Goal: Information Seeking & Learning: Learn about a topic

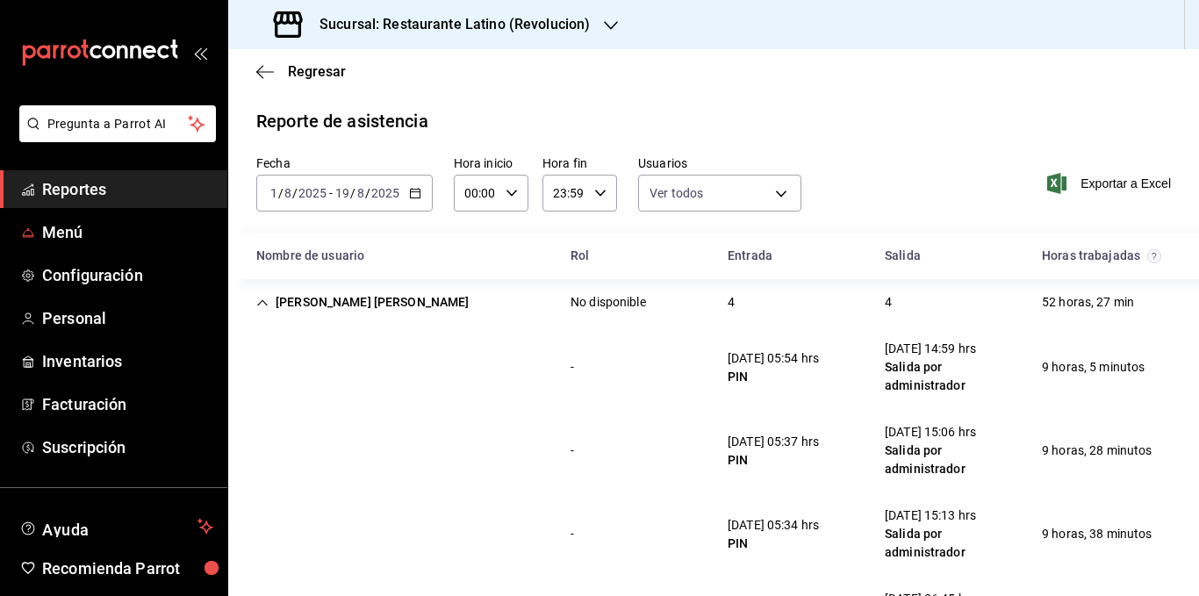
scroll to position [2942, 0]
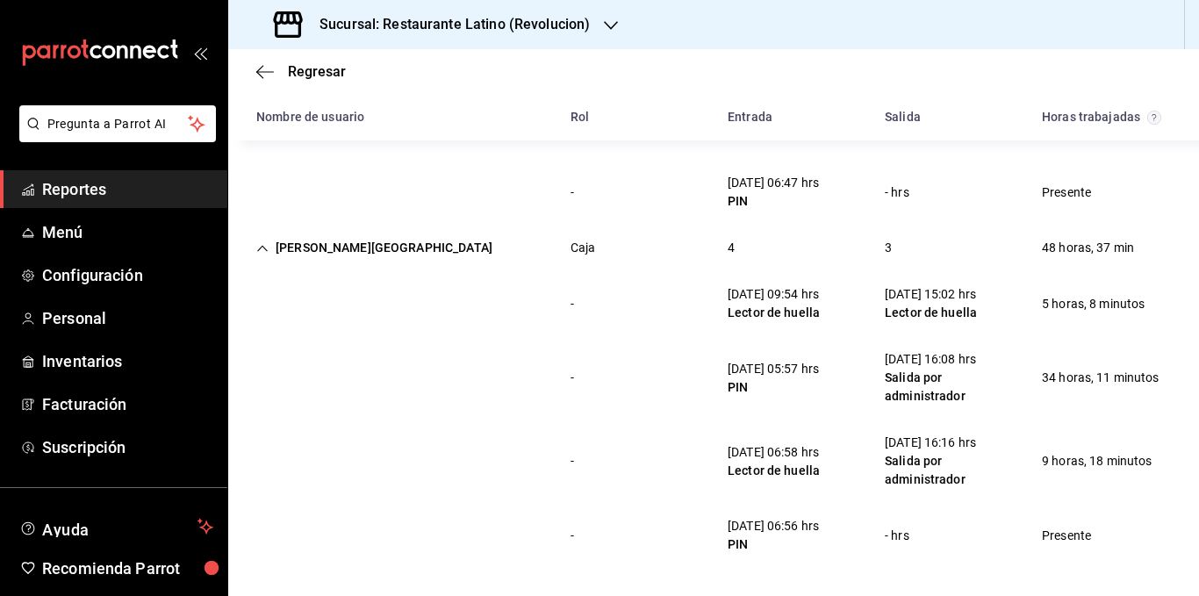
click at [268, 251] on icon "Cell" at bounding box center [262, 248] width 12 height 12
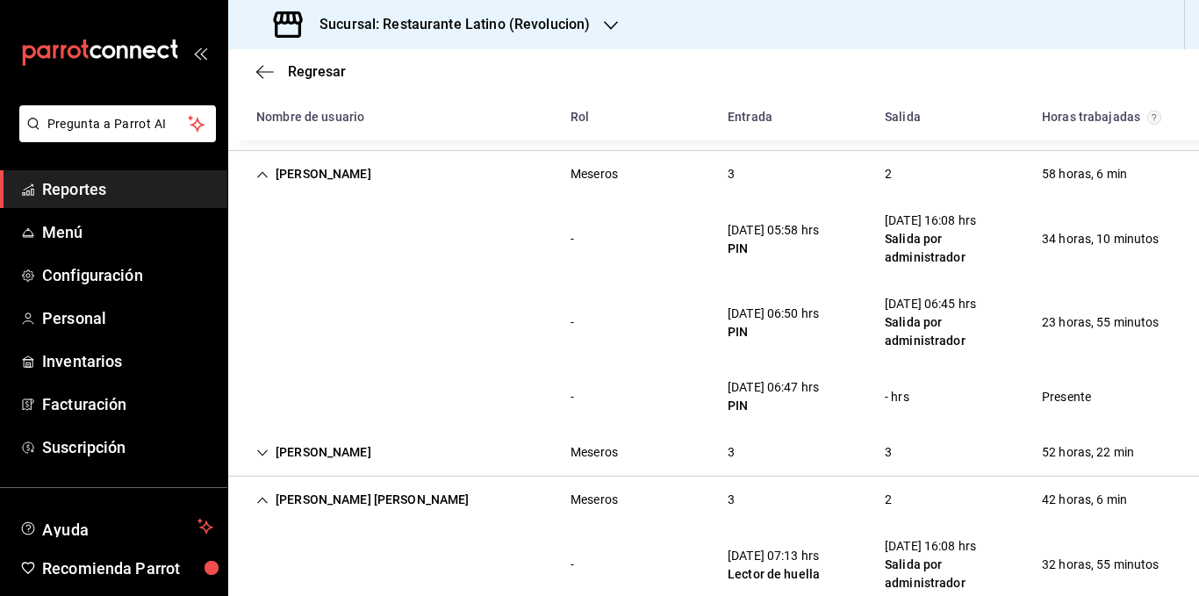
scroll to position [1505, 0]
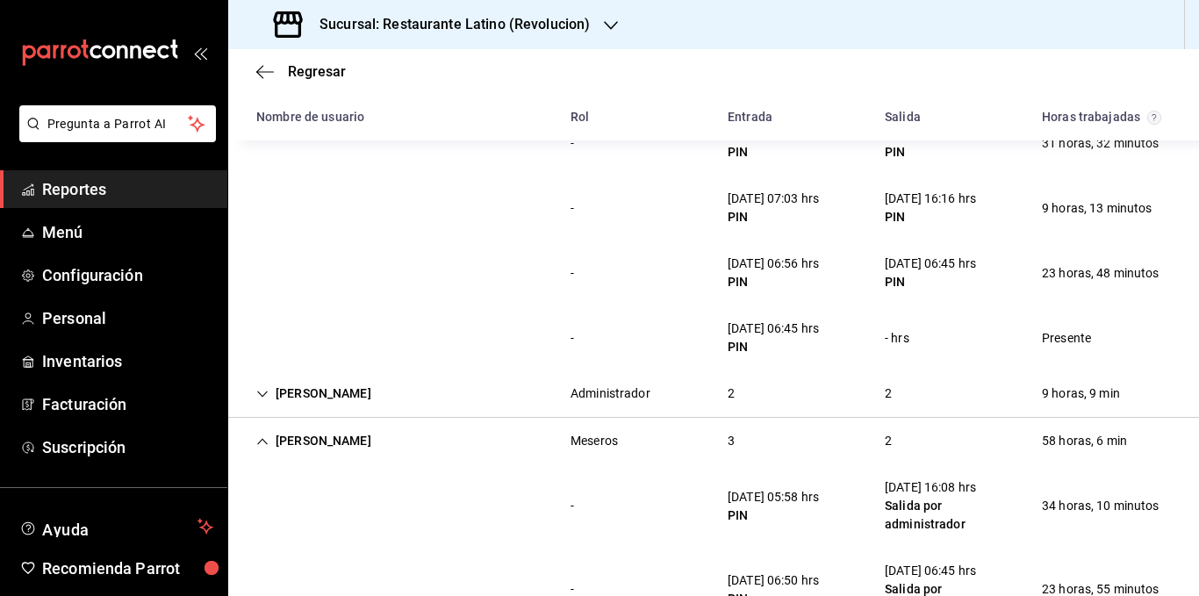
click at [557, 27] on h3 "Sucursal: Restaurante Latino (Revolucion)" at bounding box center [448, 24] width 284 height 21
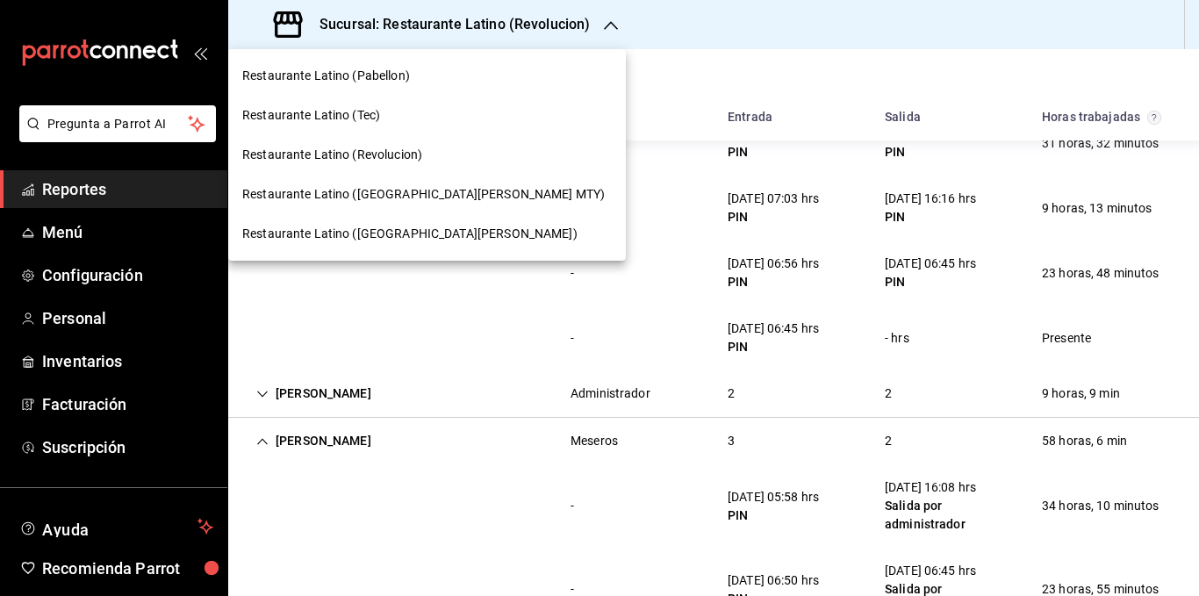
click at [406, 221] on div "Restaurante Latino ([GEOGRAPHIC_DATA][PERSON_NAME])" at bounding box center [427, 234] width 398 height 40
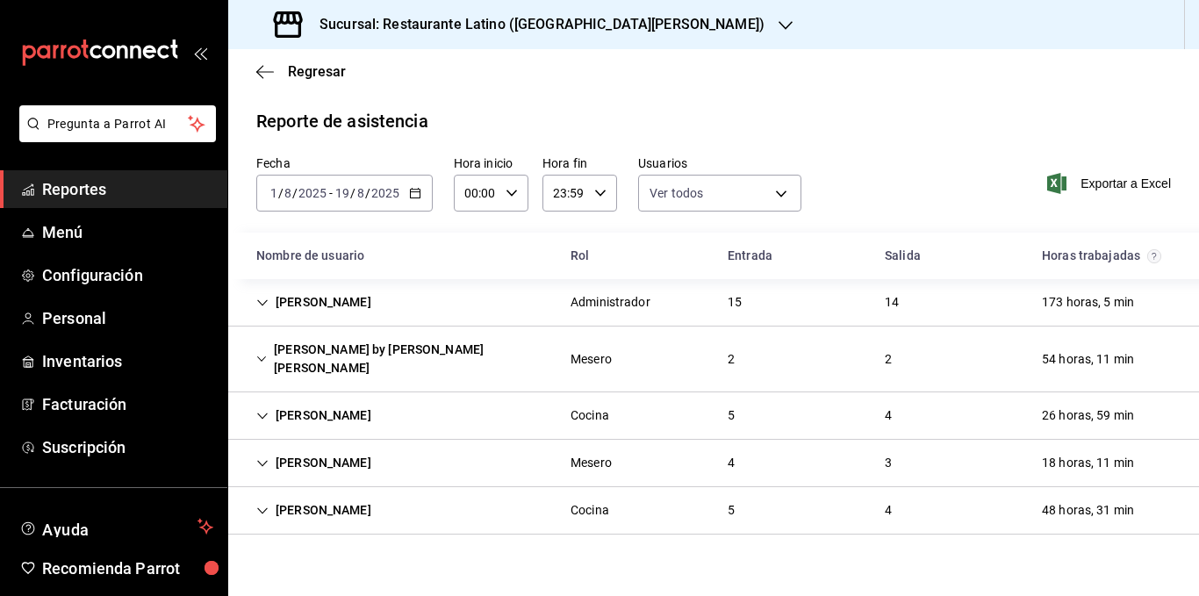
click at [264, 304] on icon "Cell" at bounding box center [262, 303] width 12 height 12
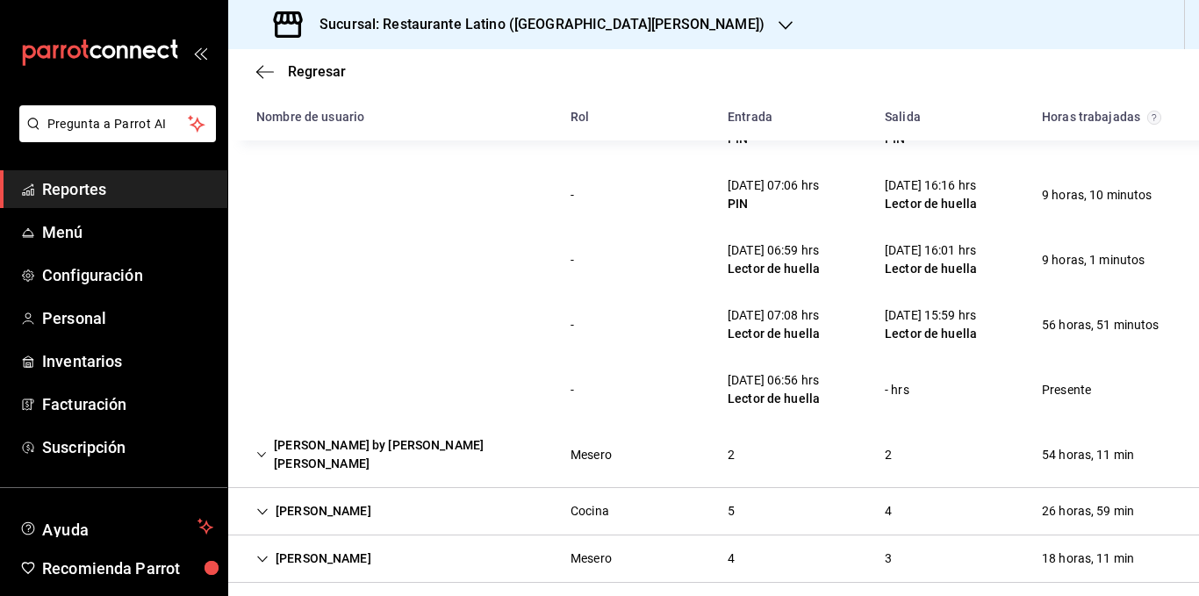
scroll to position [922, 0]
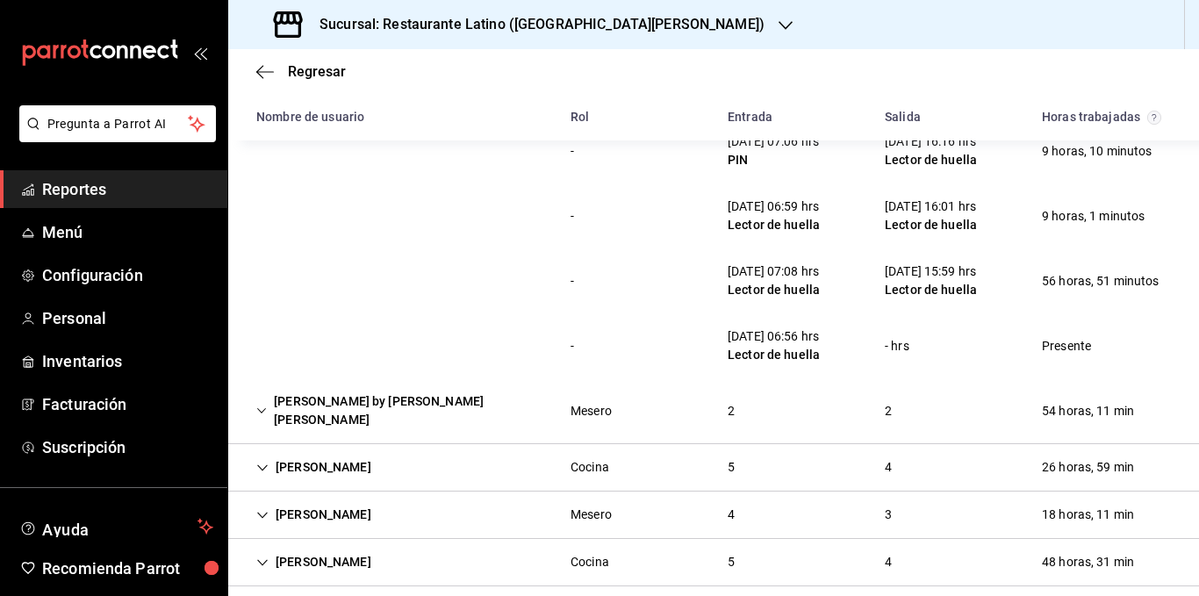
click at [269, 394] on div "[PERSON_NAME] by [PERSON_NAME] [PERSON_NAME]" at bounding box center [399, 410] width 314 height 51
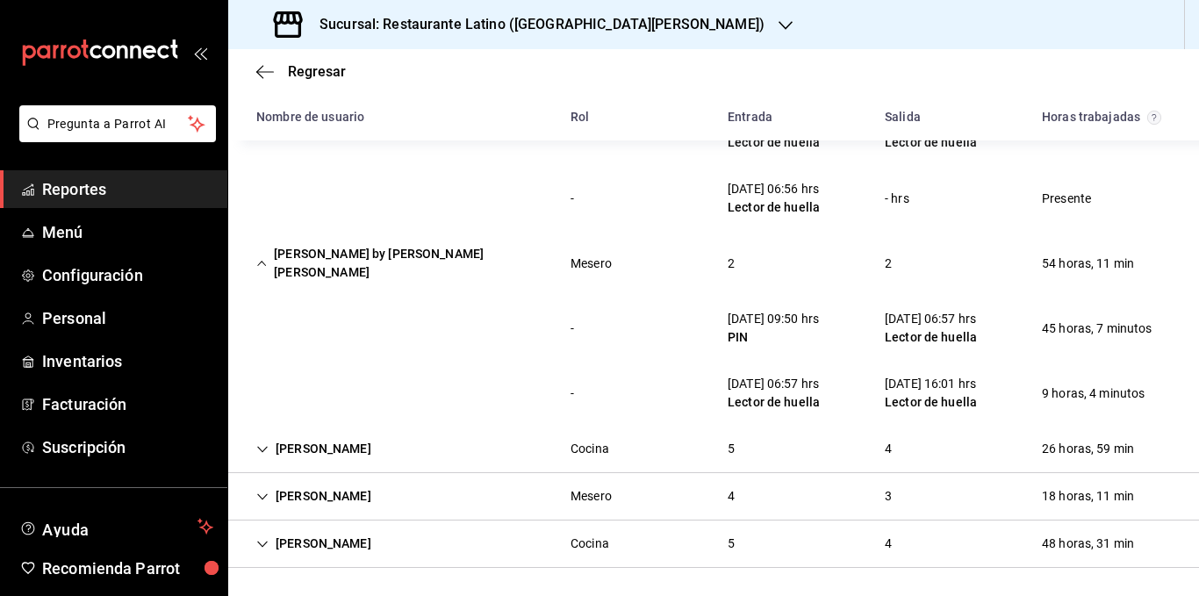
scroll to position [1051, 0]
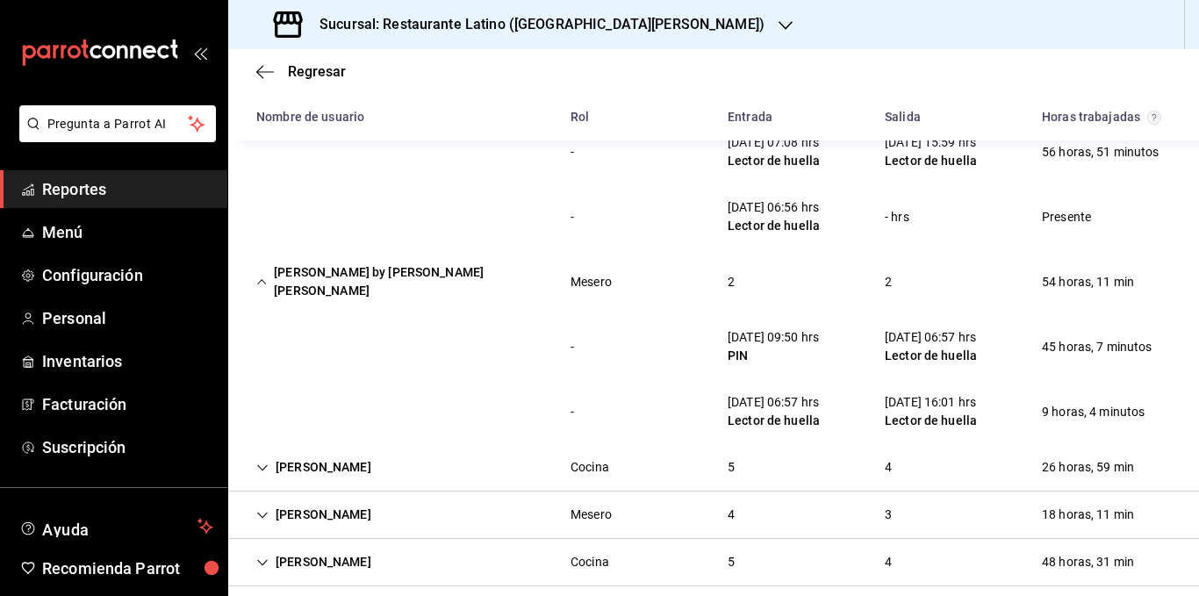
click at [269, 451] on div "[PERSON_NAME]" at bounding box center [313, 467] width 143 height 32
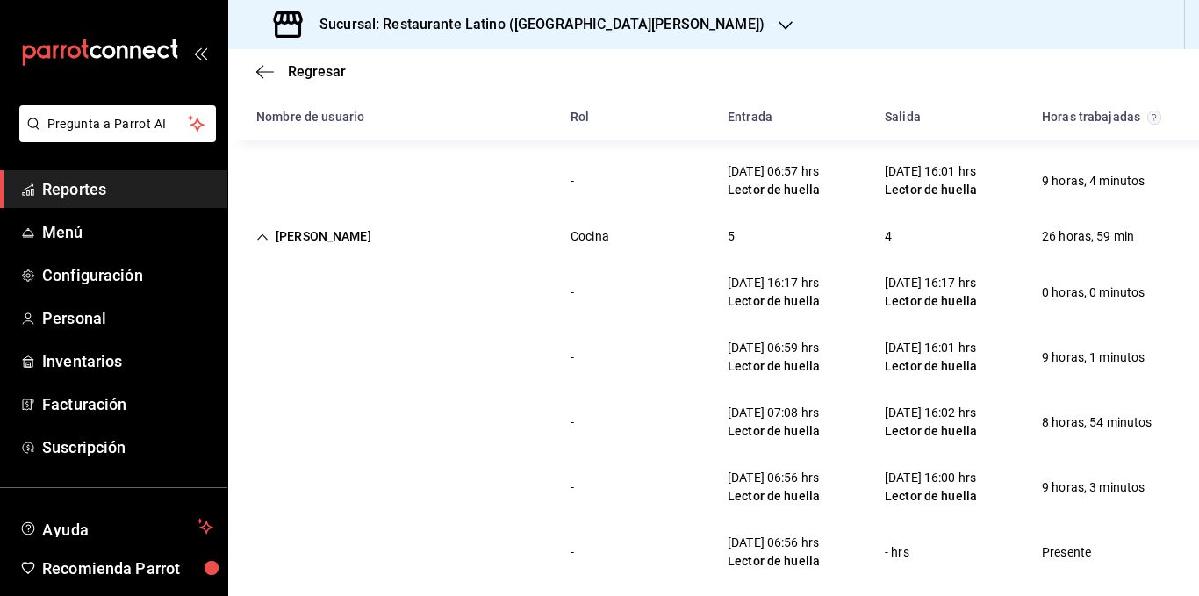
scroll to position [1375, 0]
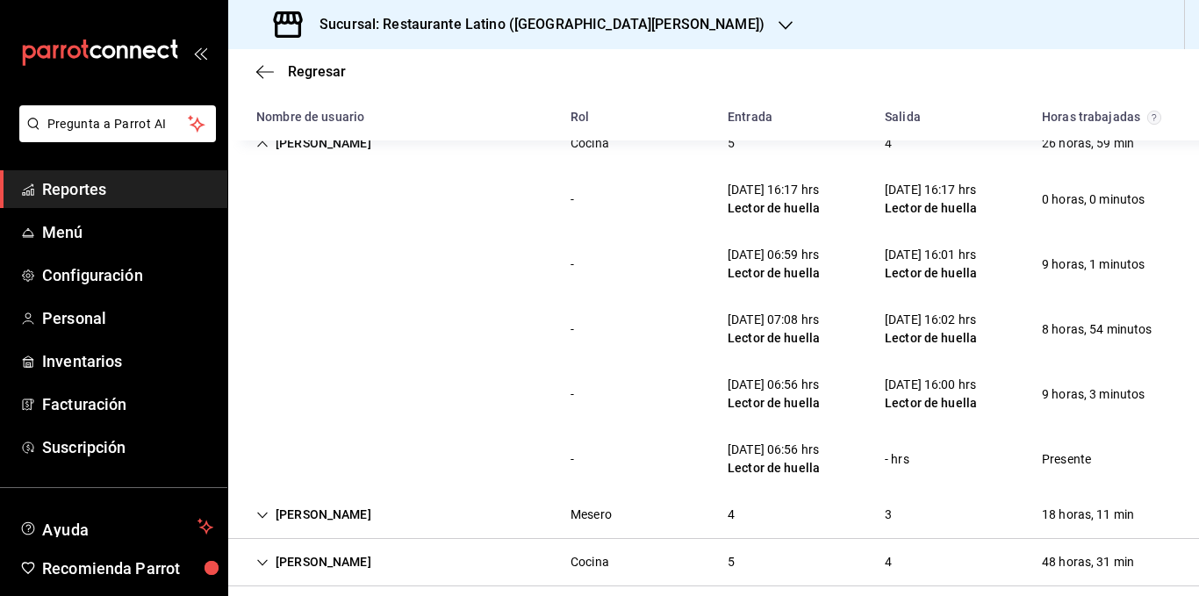
click at [277, 506] on div "[PERSON_NAME]" at bounding box center [313, 515] width 143 height 32
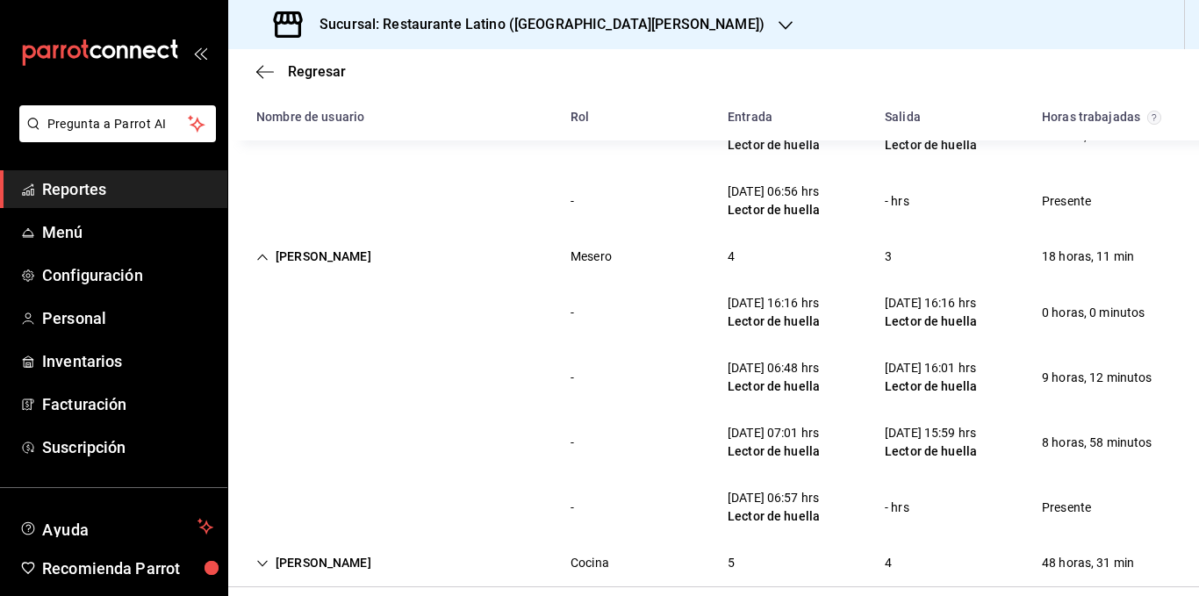
scroll to position [1634, 0]
click at [285, 546] on div "[PERSON_NAME]" at bounding box center [313, 562] width 143 height 32
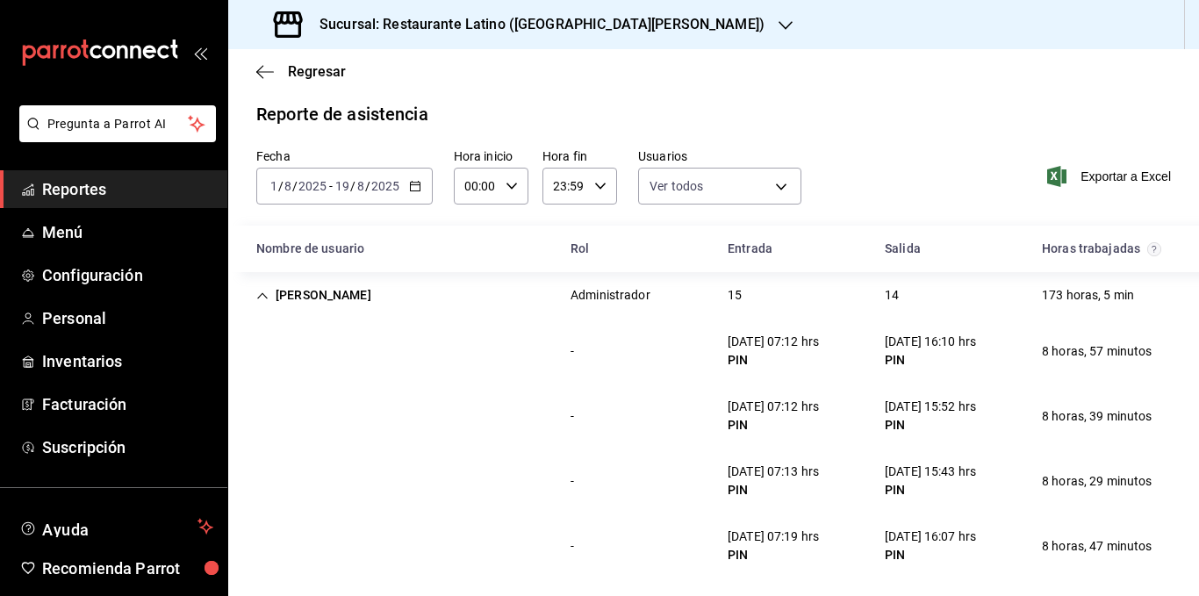
scroll to position [0, 0]
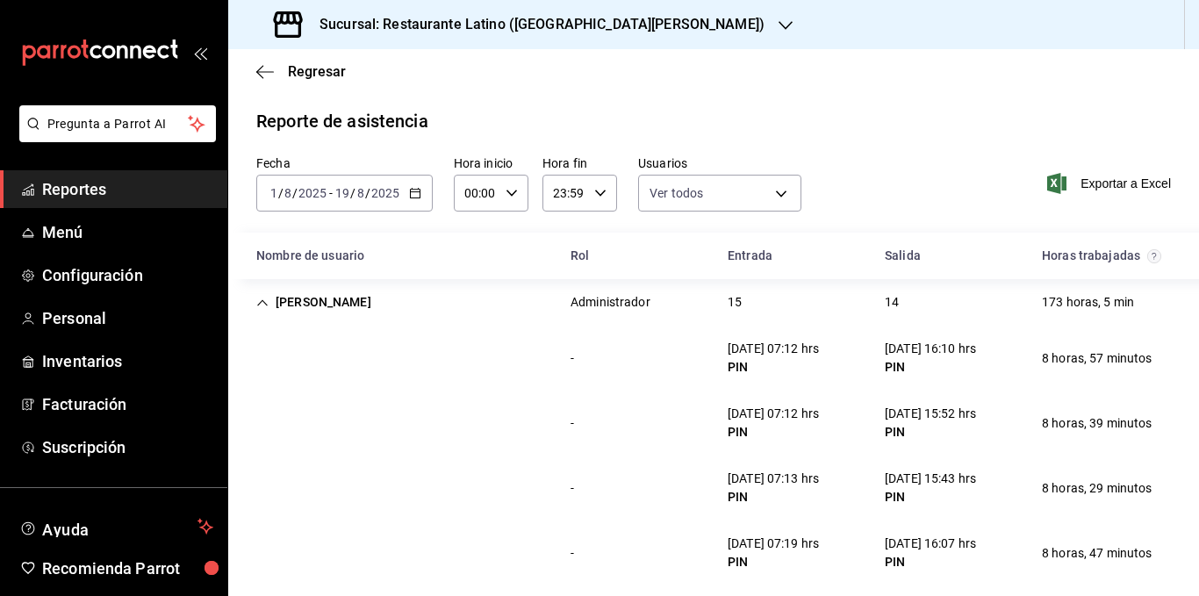
click at [563, 33] on h3 "Sucursal: Restaurante Latino ([GEOGRAPHIC_DATA][PERSON_NAME])" at bounding box center [535, 24] width 459 height 21
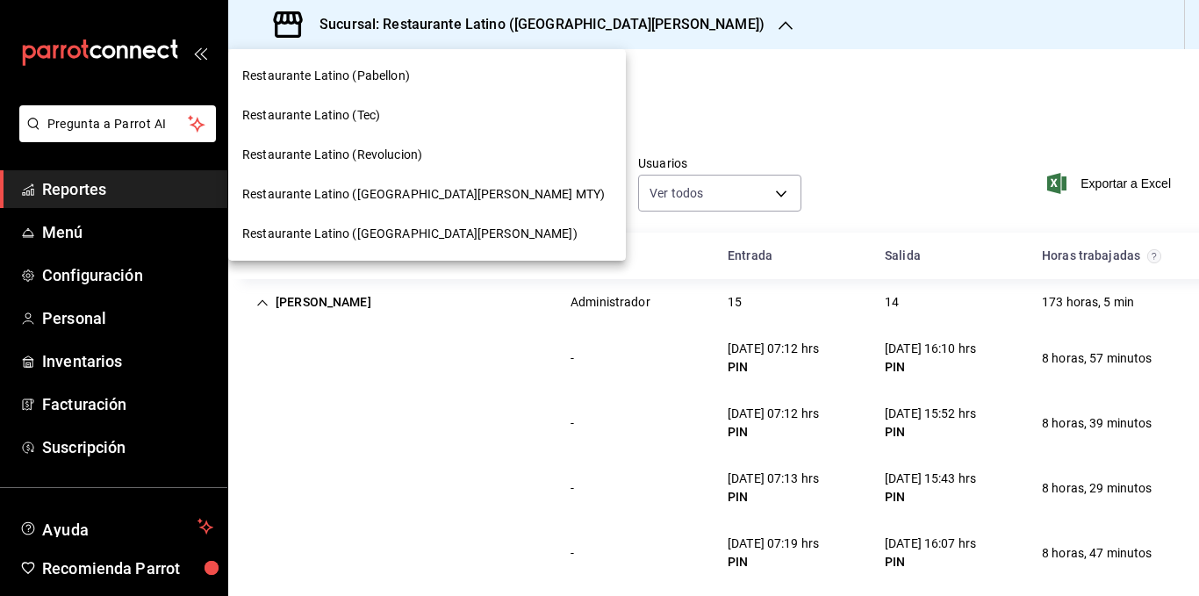
click at [453, 188] on span "Restaurante Latino ([GEOGRAPHIC_DATA][PERSON_NAME] MTY)" at bounding box center [423, 194] width 363 height 18
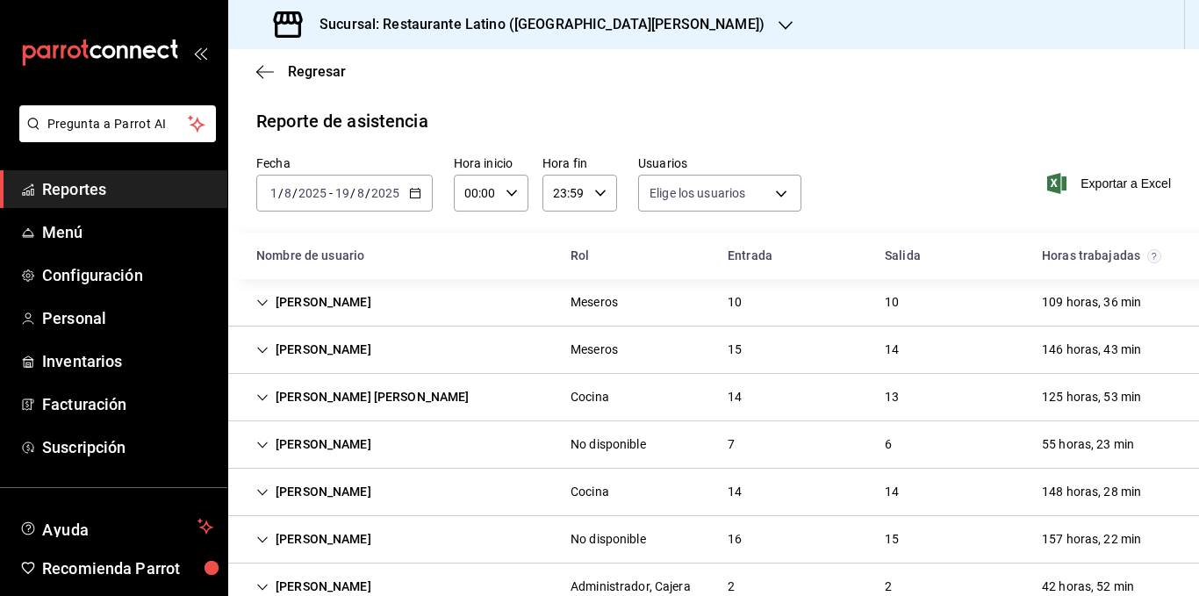
type input "65cf2d40-b699-49ab-9caf-220082bddac2,137b15dd-1678-440a-a912-d9c6a7e2843a,16ed3…"
click at [262, 301] on icon "Cell" at bounding box center [262, 303] width 12 height 12
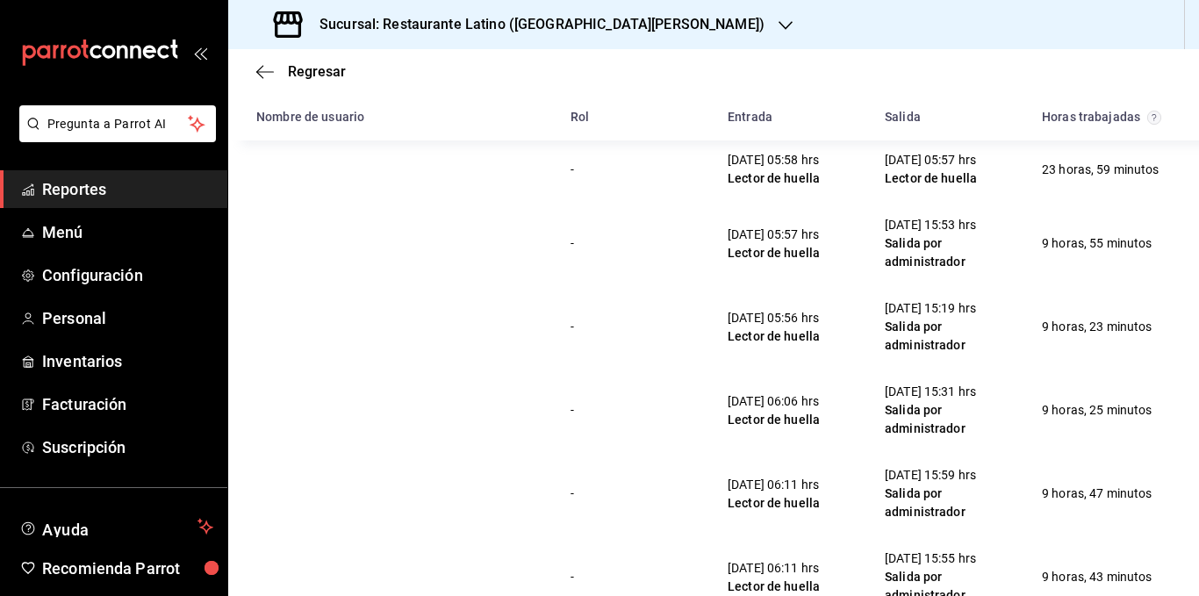
scroll to position [790, 0]
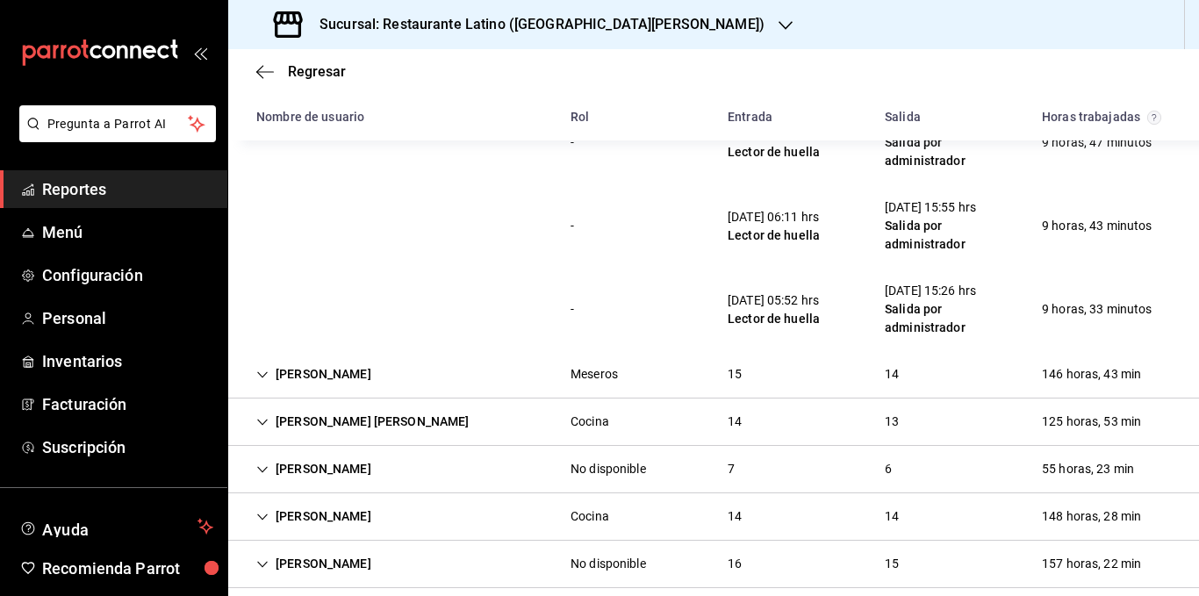
click at [334, 376] on div "[PERSON_NAME]" at bounding box center [313, 374] width 143 height 32
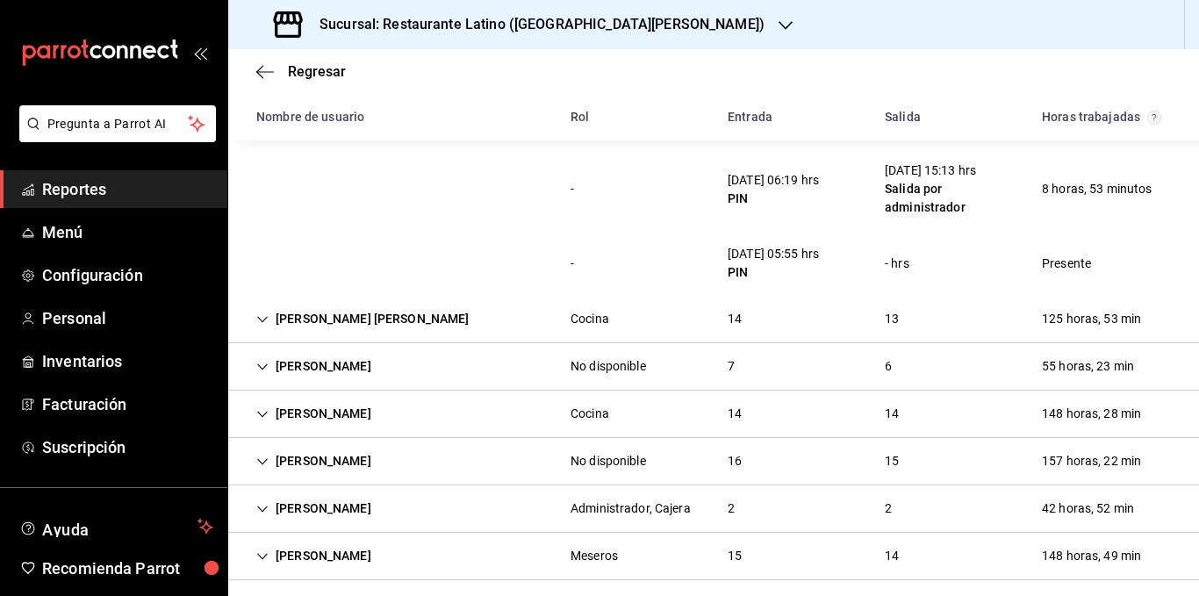
scroll to position [2107, 0]
click at [336, 320] on div "[PERSON_NAME] [PERSON_NAME]" at bounding box center [362, 318] width 241 height 32
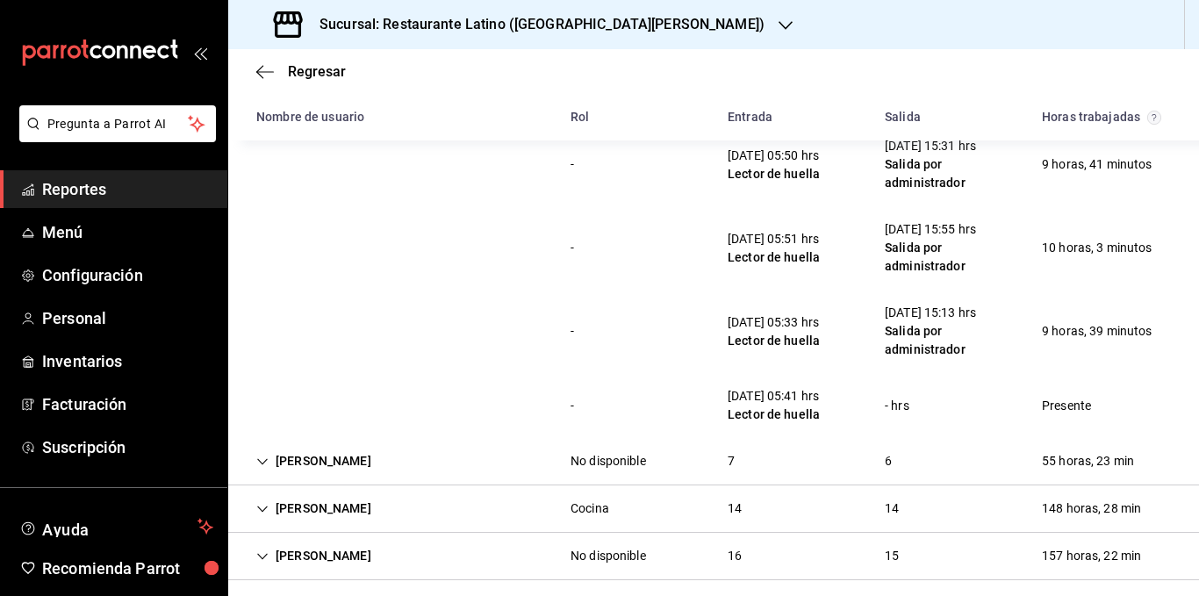
scroll to position [3161, 0]
click at [296, 455] on div "[PERSON_NAME]" at bounding box center [313, 460] width 143 height 32
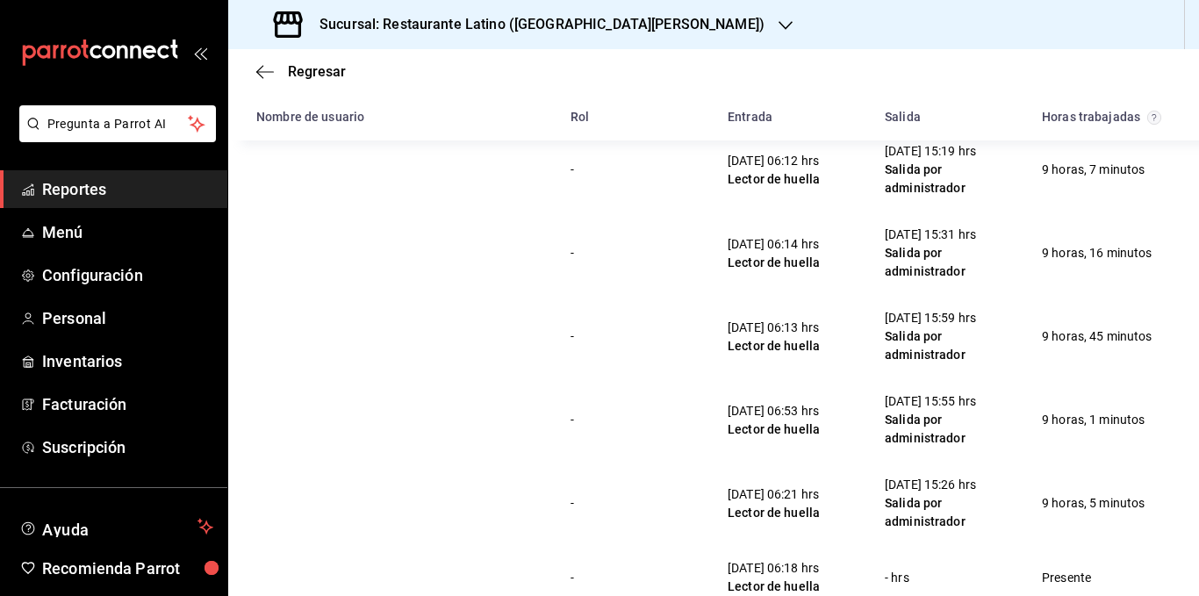
scroll to position [3775, 0]
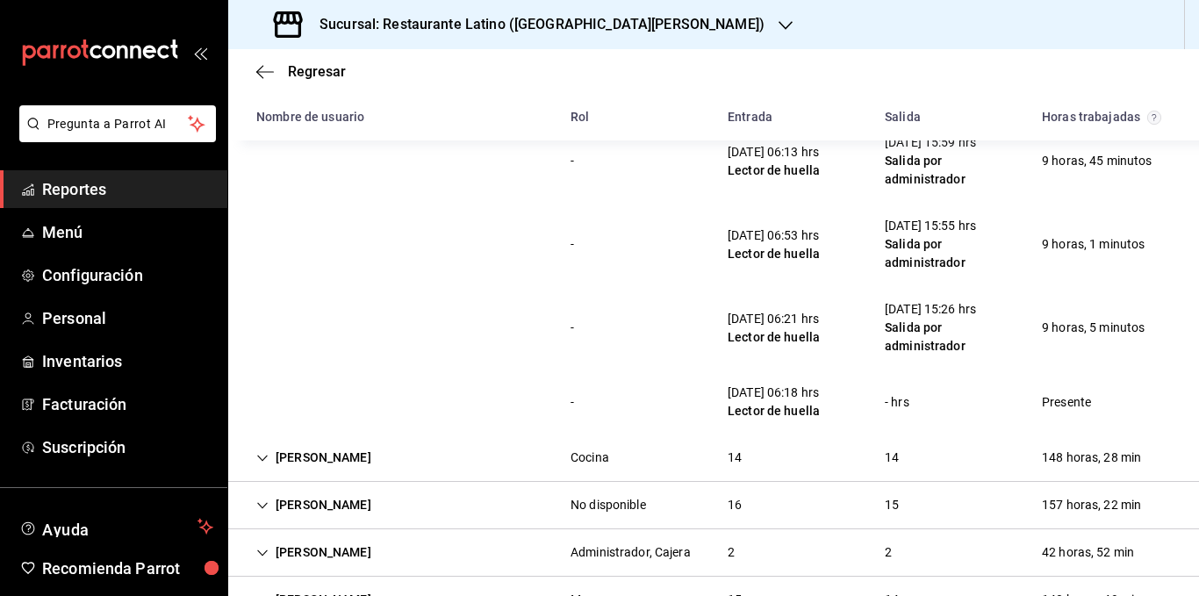
click at [296, 455] on div "[PERSON_NAME]" at bounding box center [313, 458] width 143 height 32
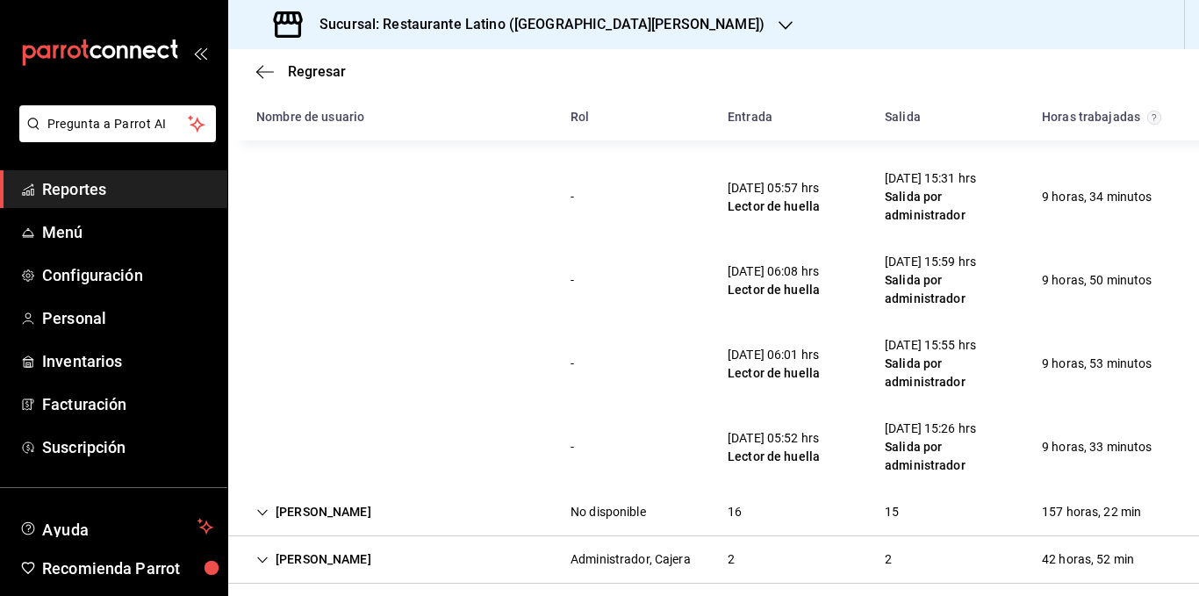
scroll to position [5217, 0]
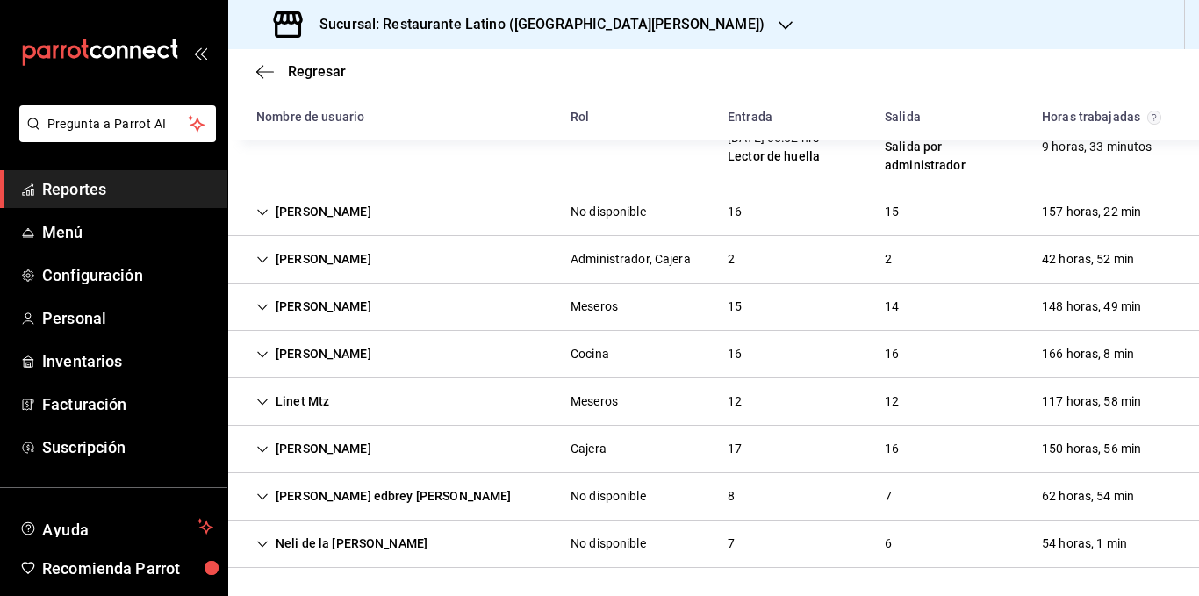
click at [340, 212] on div "[PERSON_NAME]" at bounding box center [313, 212] width 143 height 32
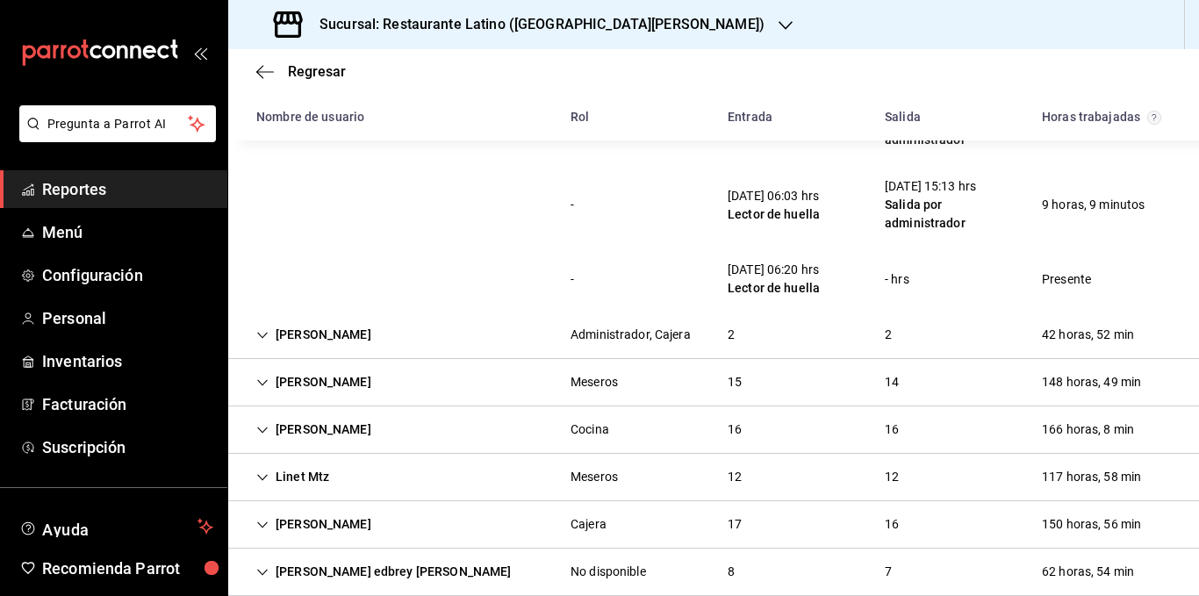
scroll to position [6446, 0]
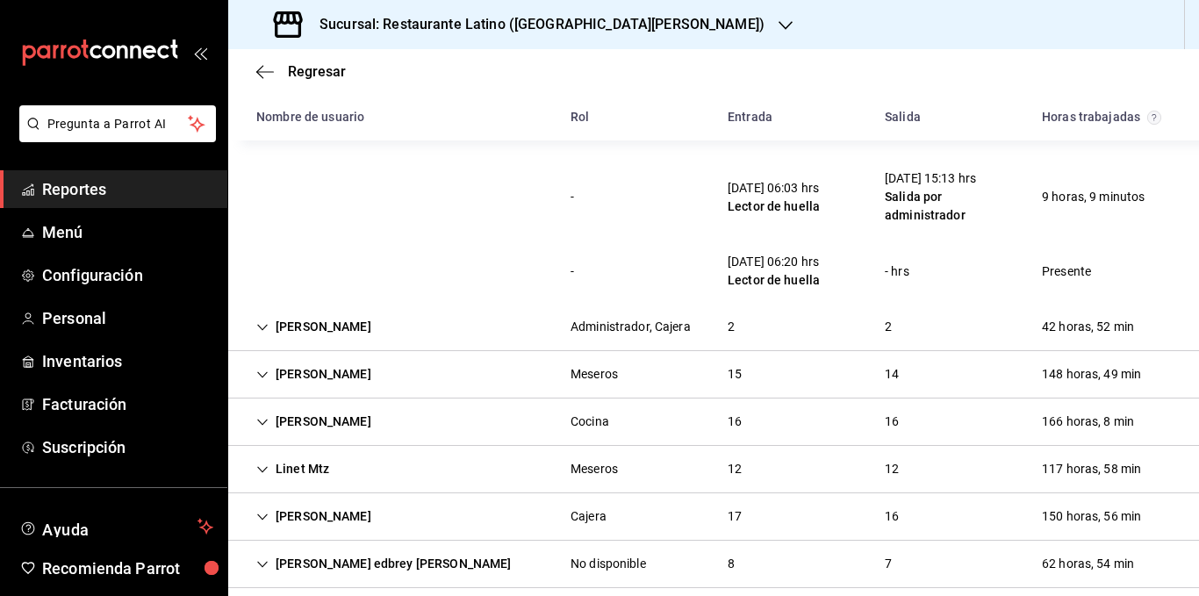
click at [321, 332] on div "[PERSON_NAME]" at bounding box center [313, 327] width 143 height 32
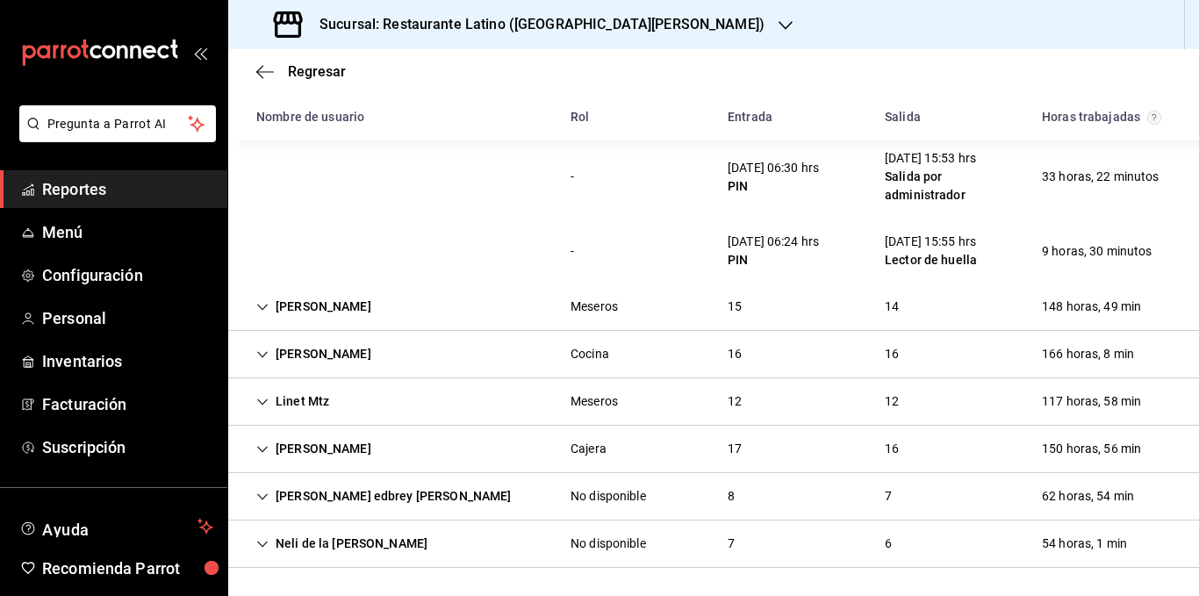
scroll to position [6573, 0]
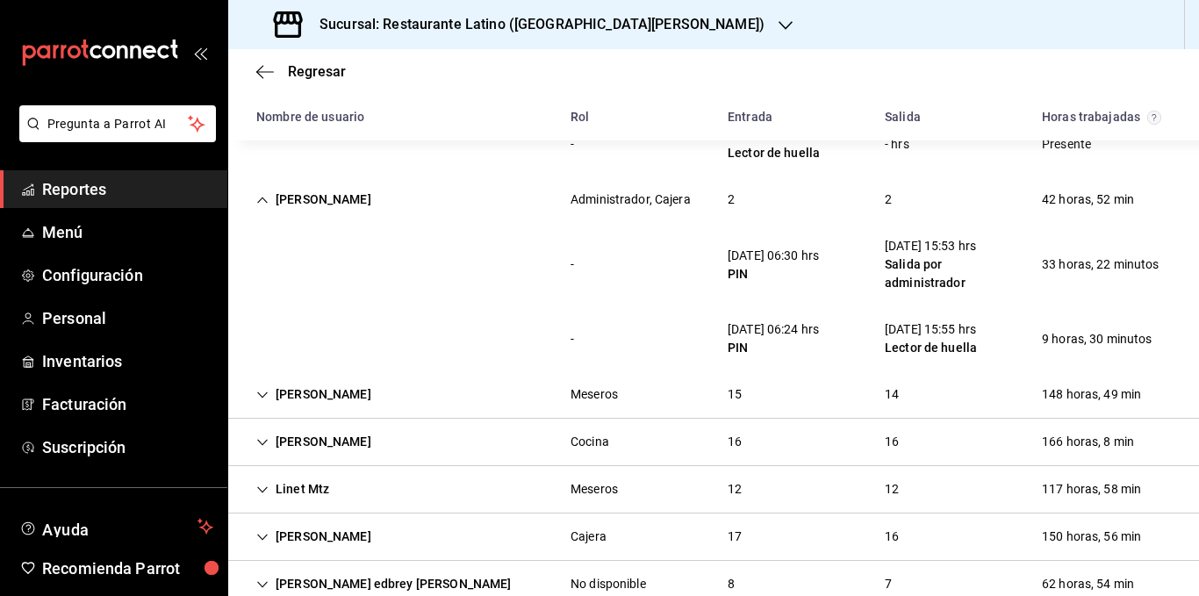
click at [303, 388] on div "[PERSON_NAME]" at bounding box center [313, 394] width 143 height 32
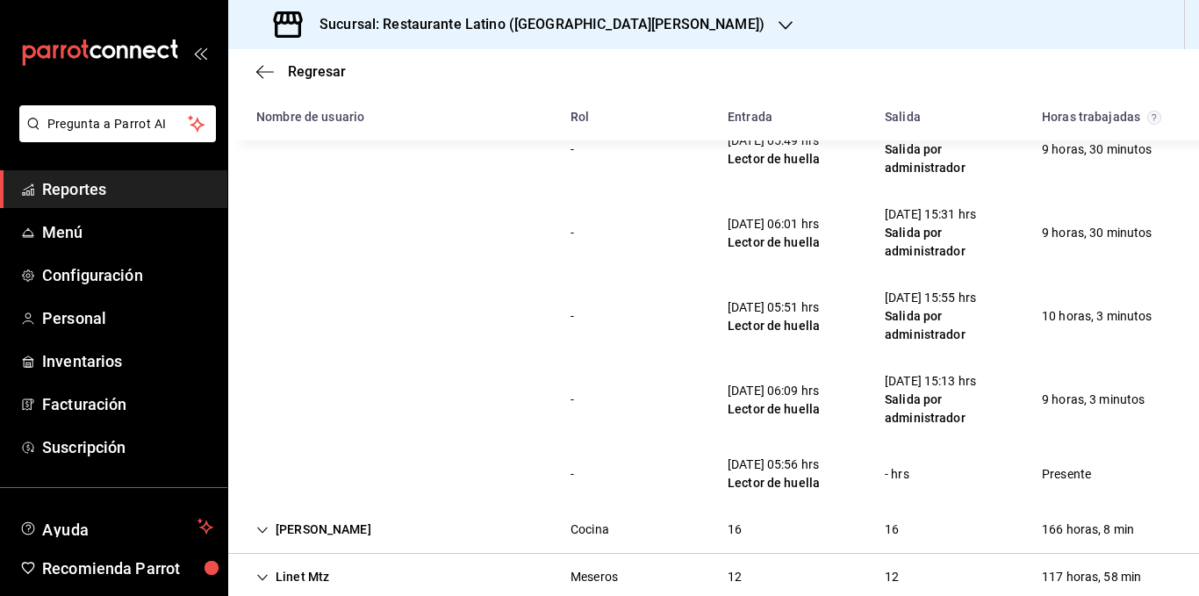
scroll to position [7874, 0]
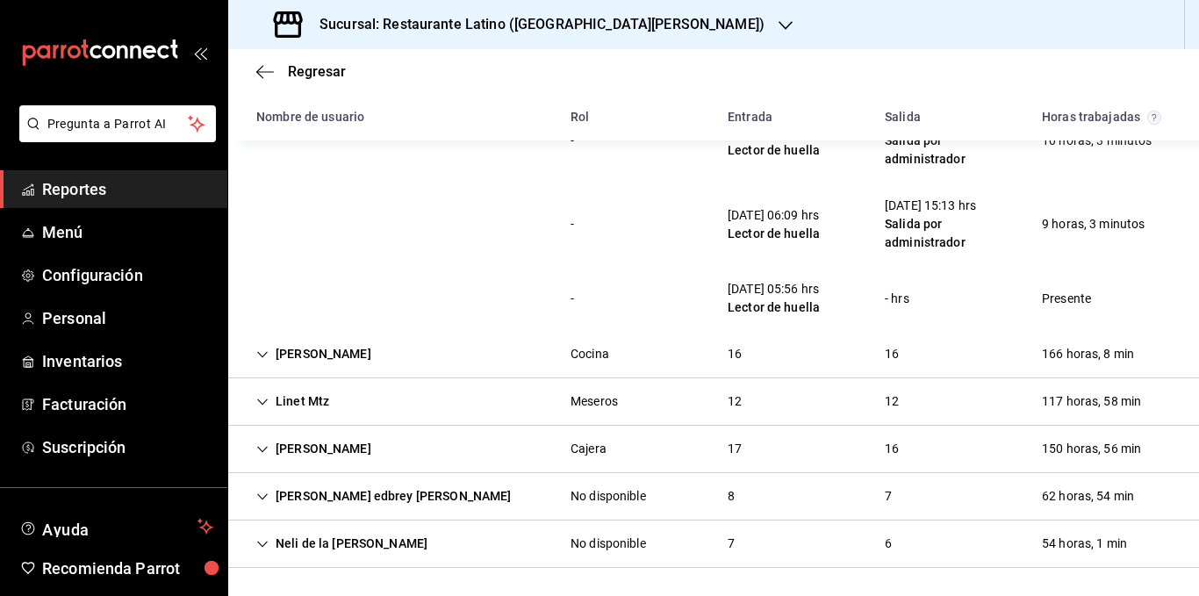
click at [311, 364] on div "[PERSON_NAME]" at bounding box center [313, 354] width 143 height 32
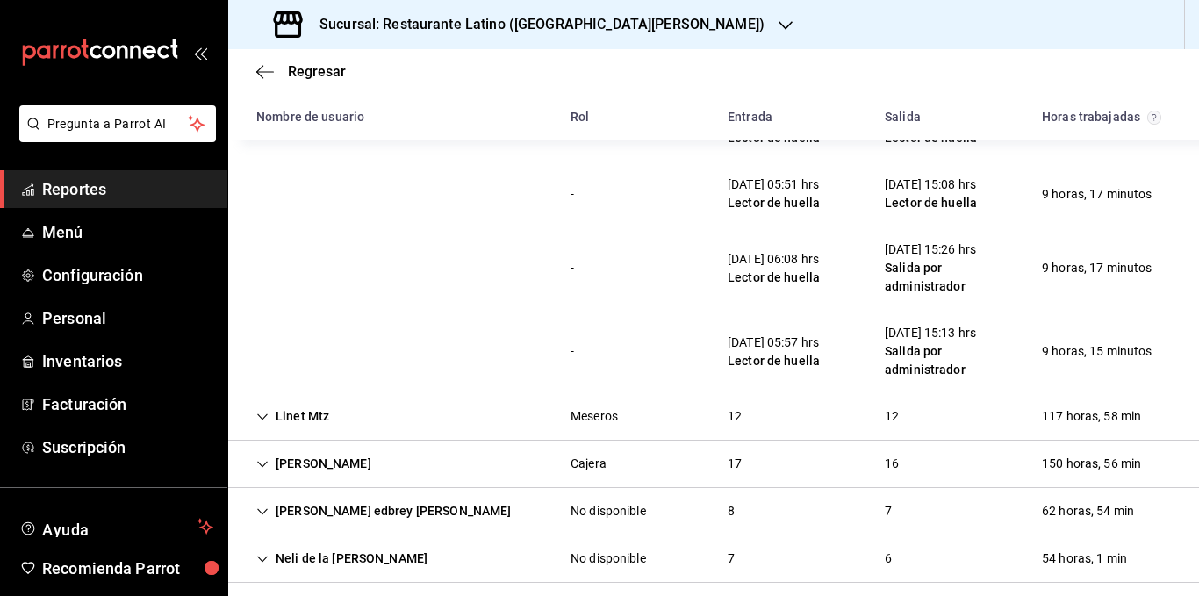
scroll to position [9134, 0]
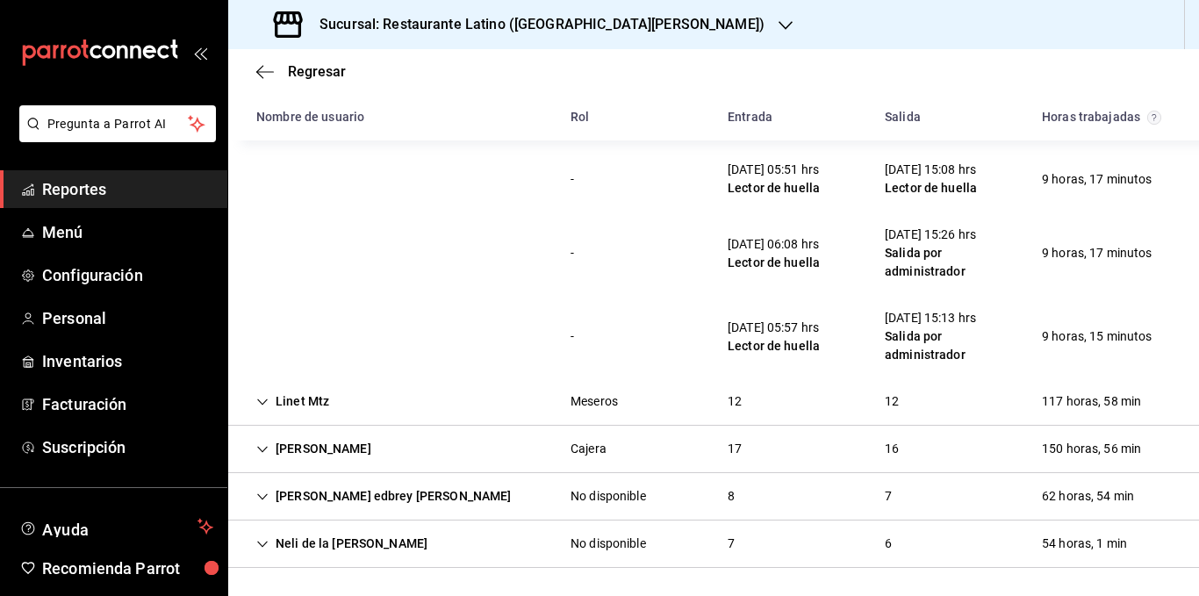
click at [305, 397] on div "Linet Mtz" at bounding box center [292, 401] width 101 height 32
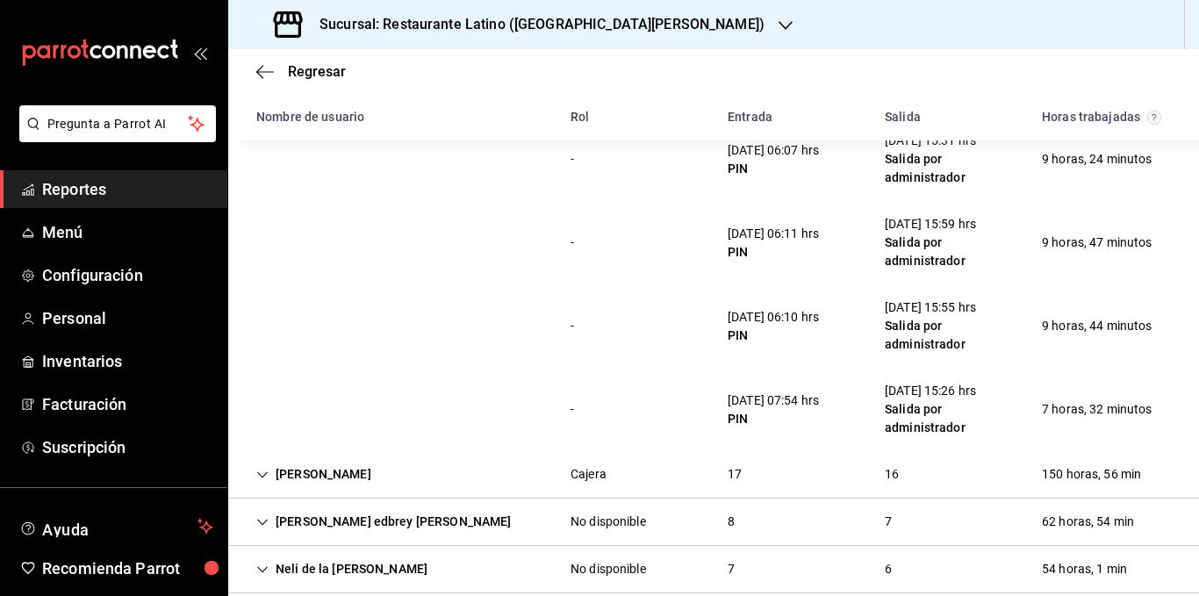
scroll to position [10097, 0]
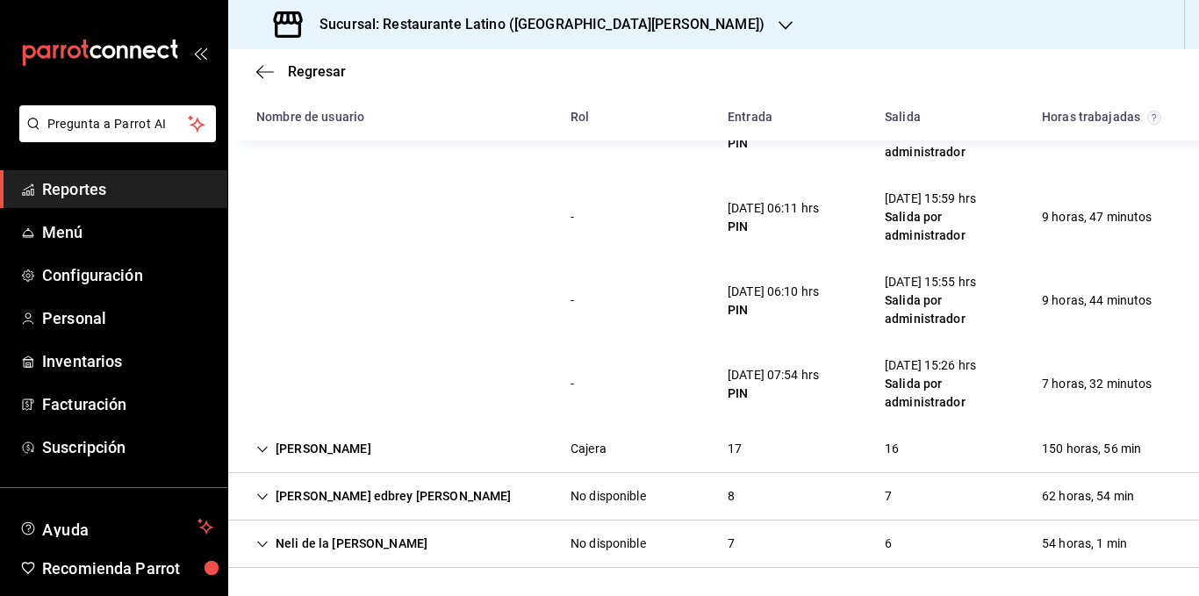
click at [306, 439] on div "[PERSON_NAME]" at bounding box center [313, 449] width 143 height 32
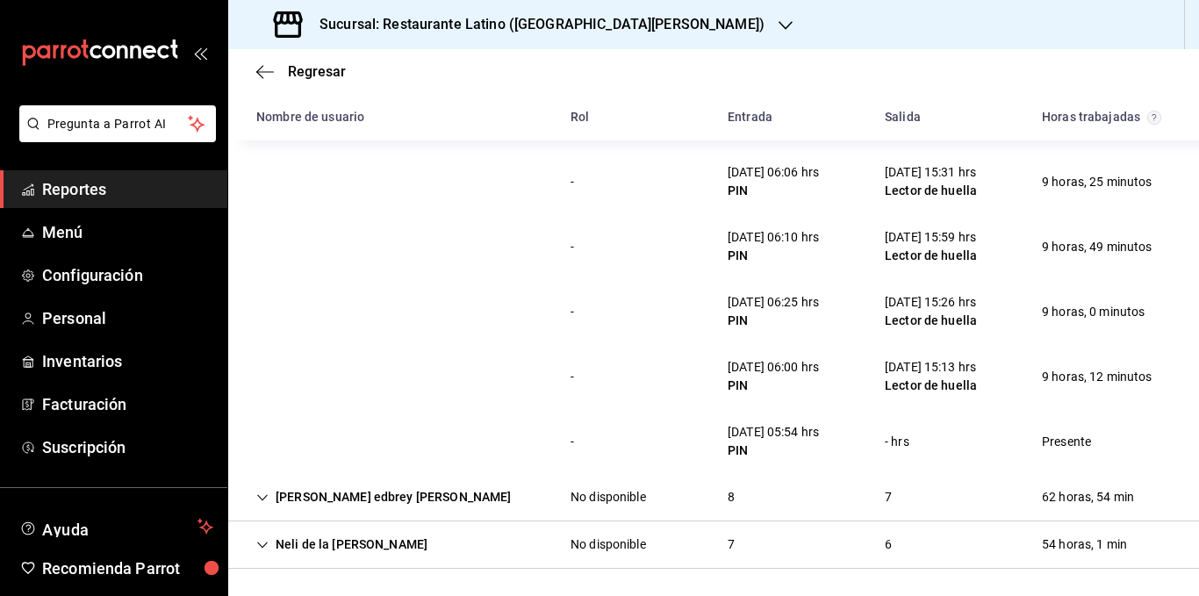
scroll to position [11201, 0]
click at [370, 493] on div "[PERSON_NAME] edbrey [PERSON_NAME]" at bounding box center [383, 496] width 283 height 32
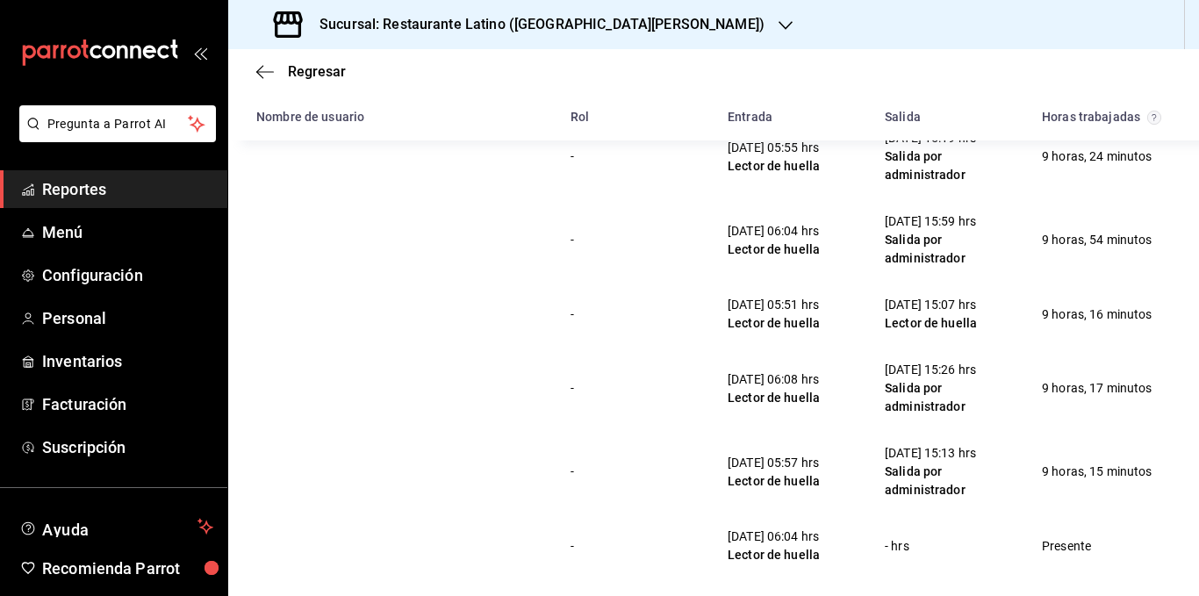
scroll to position [11830, 0]
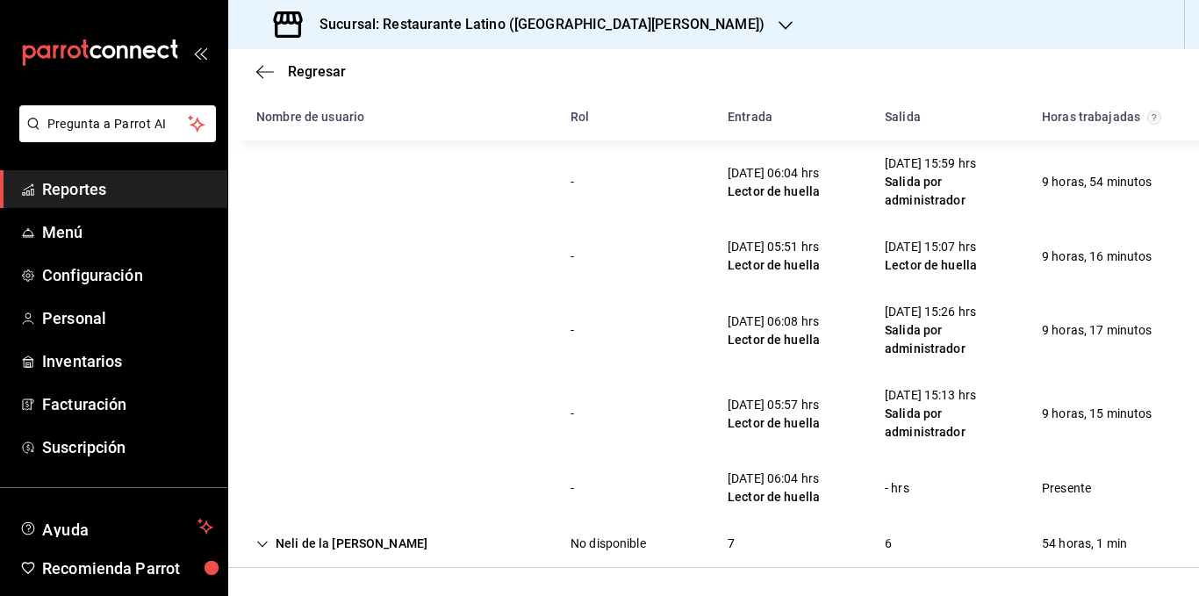
click at [335, 547] on div "Neli de la [PERSON_NAME]" at bounding box center [341, 544] width 199 height 32
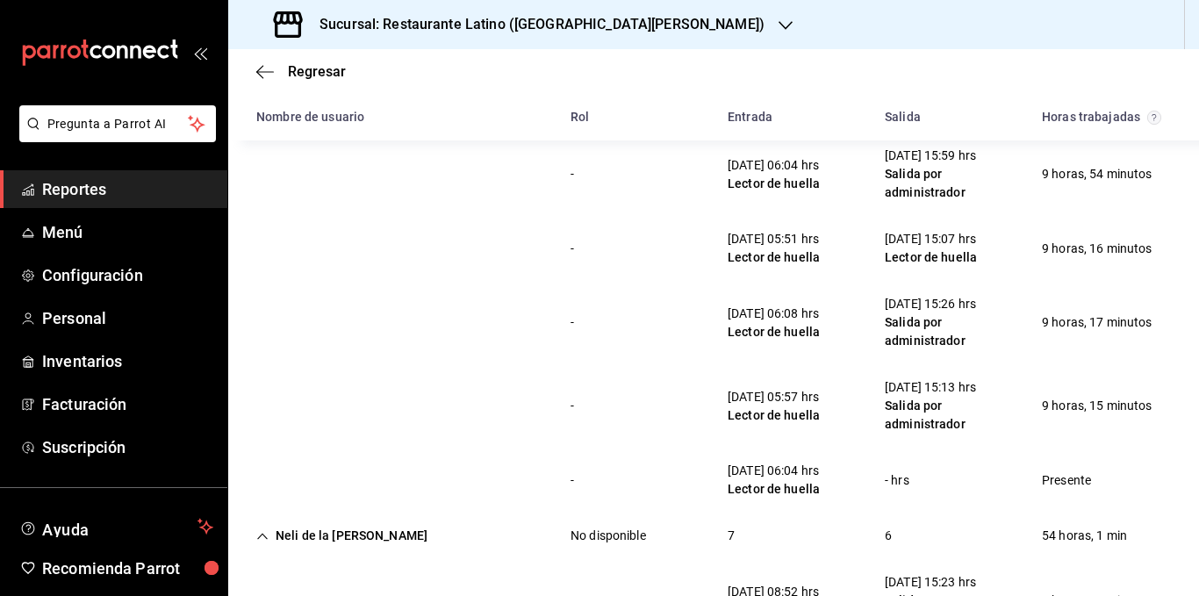
scroll to position [11604, 0]
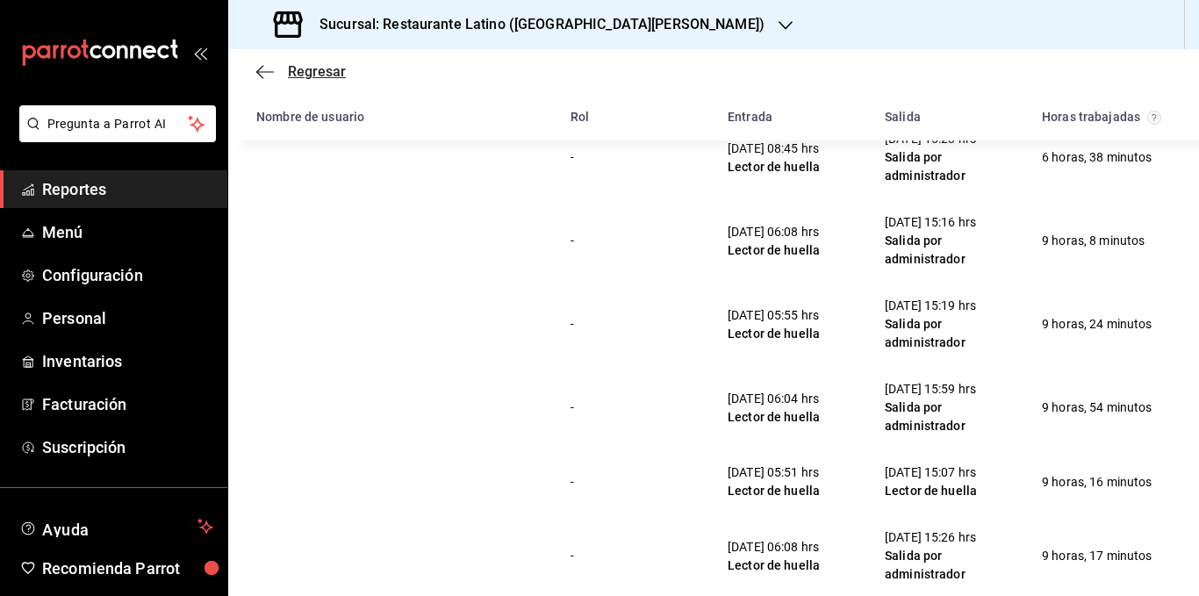
click at [262, 76] on icon "button" at bounding box center [259, 71] width 7 height 13
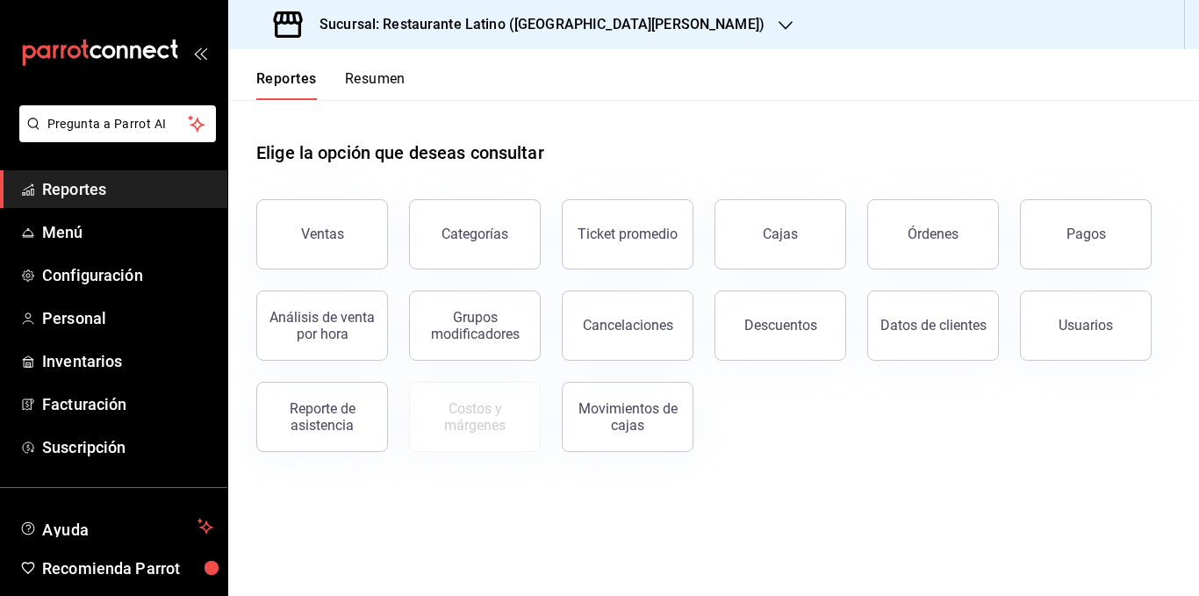
click at [367, 78] on button "Resumen" at bounding box center [375, 85] width 61 height 30
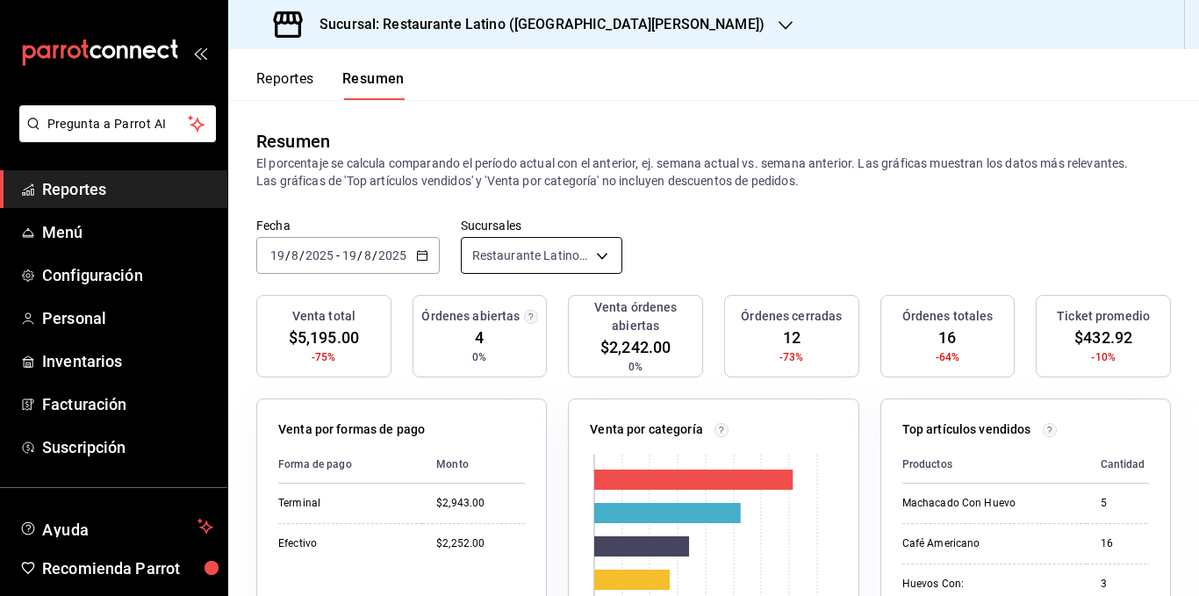
click at [528, 250] on body "Pregunta a Parrot AI Reportes Menú Configuración Personal Inventarios Facturaci…" at bounding box center [599, 298] width 1199 height 596
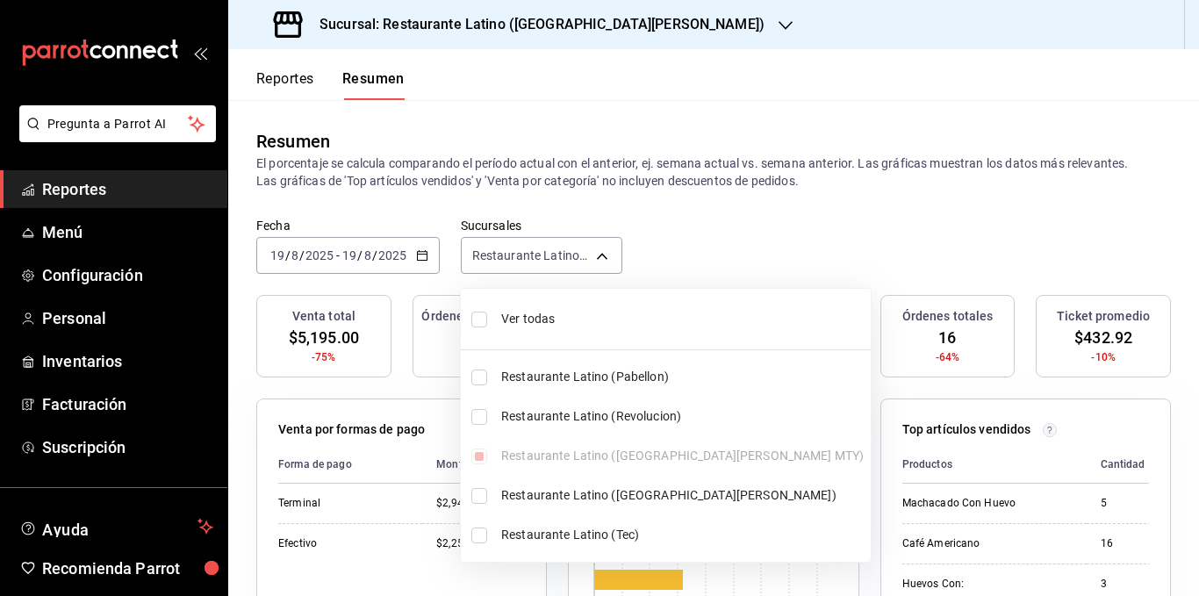
click at [578, 320] on span "Ver todas" at bounding box center [682, 319] width 363 height 18
type input "[object Object],[object Object],[object Object],[object Object],[object Object]"
checkbox input "true"
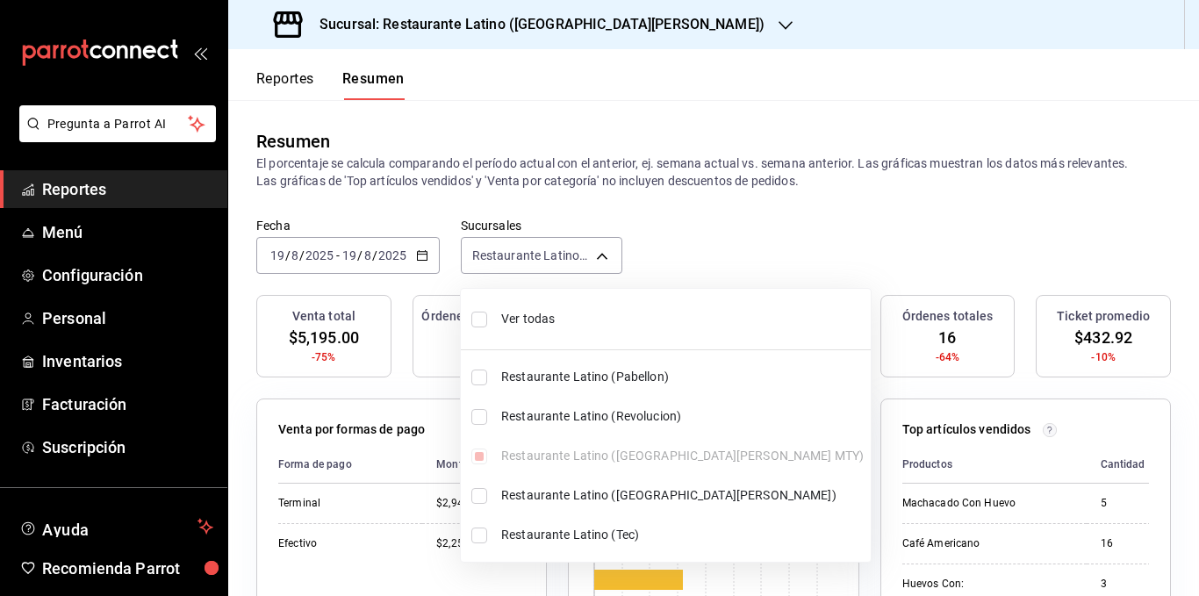
checkbox input "true"
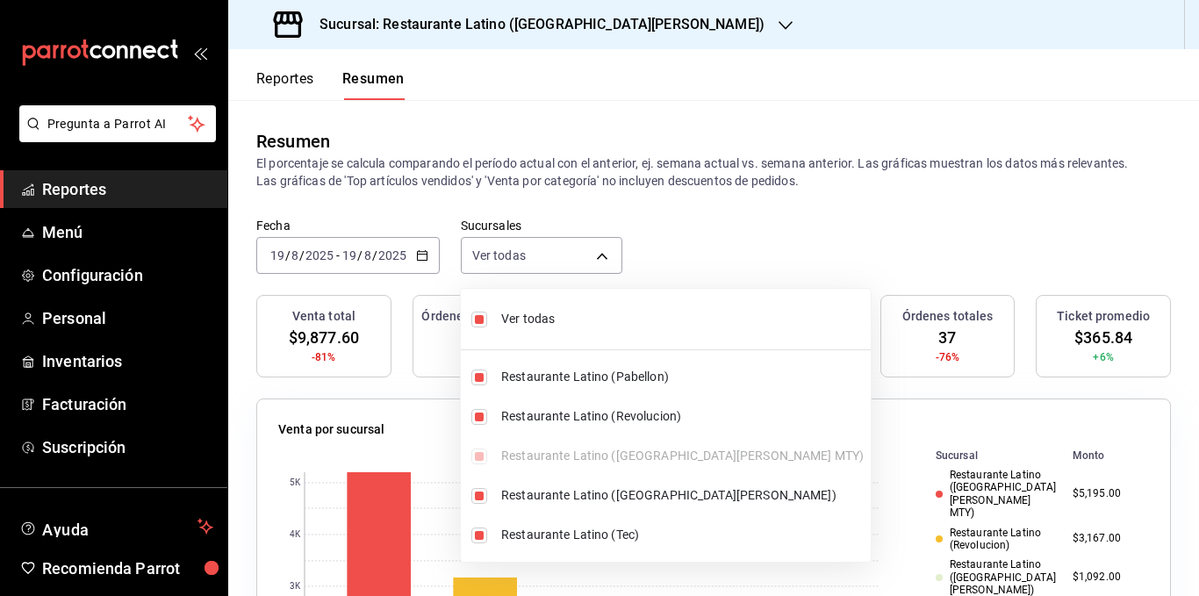
click at [680, 169] on div at bounding box center [599, 298] width 1199 height 596
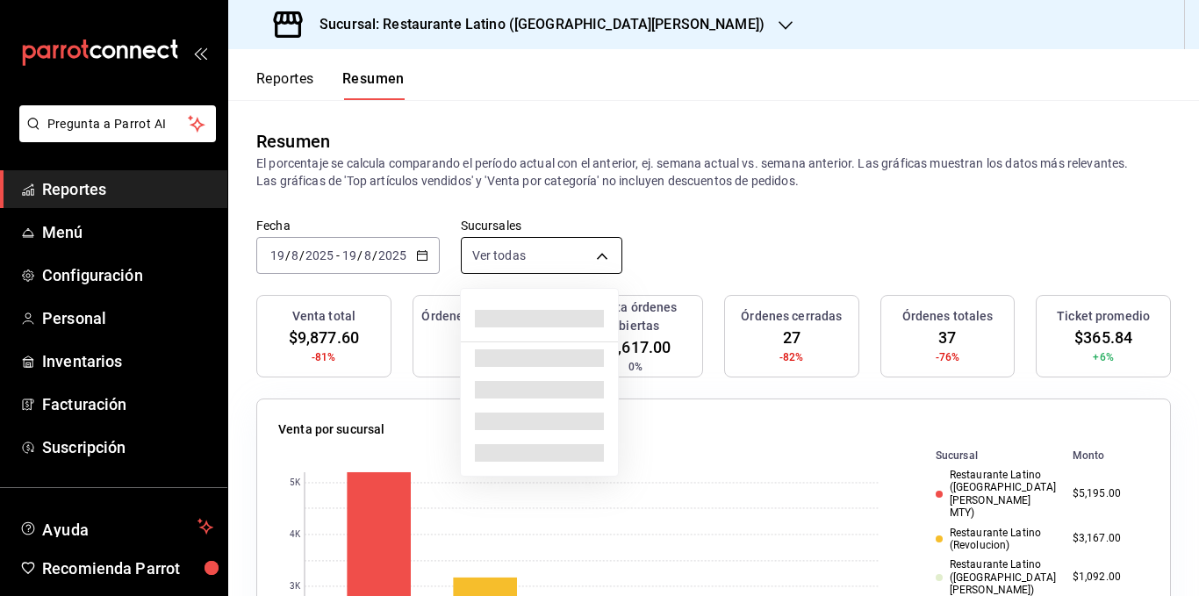
click at [586, 259] on body "Pregunta a Parrot AI Reportes Menú Configuración Personal Inventarios Facturaci…" at bounding box center [599, 298] width 1199 height 596
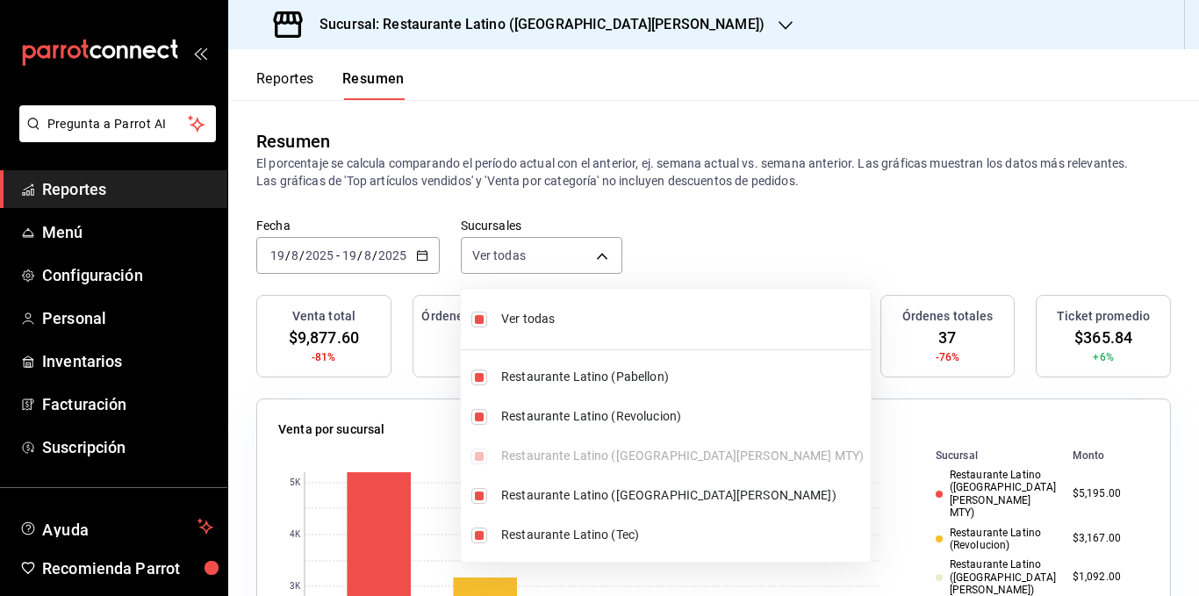
click at [683, 173] on div at bounding box center [599, 298] width 1199 height 596
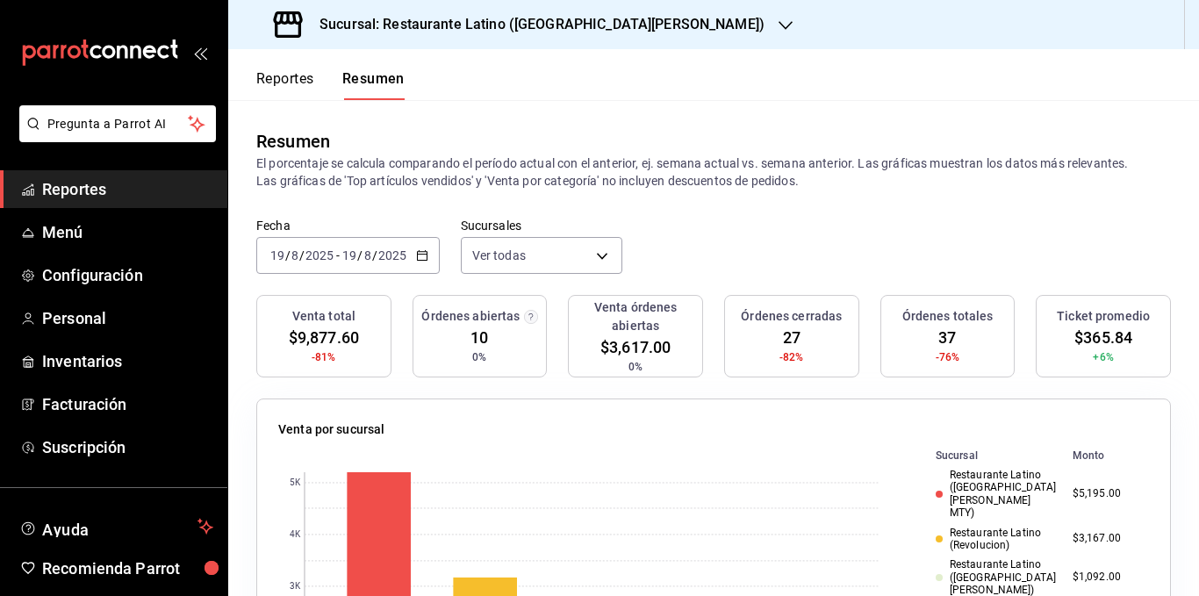
click at [683, 162] on p "El porcentaje se calcula comparando el período actual con el anterior, ej. sema…" at bounding box center [713, 172] width 915 height 35
